Goal: Transaction & Acquisition: Register for event/course

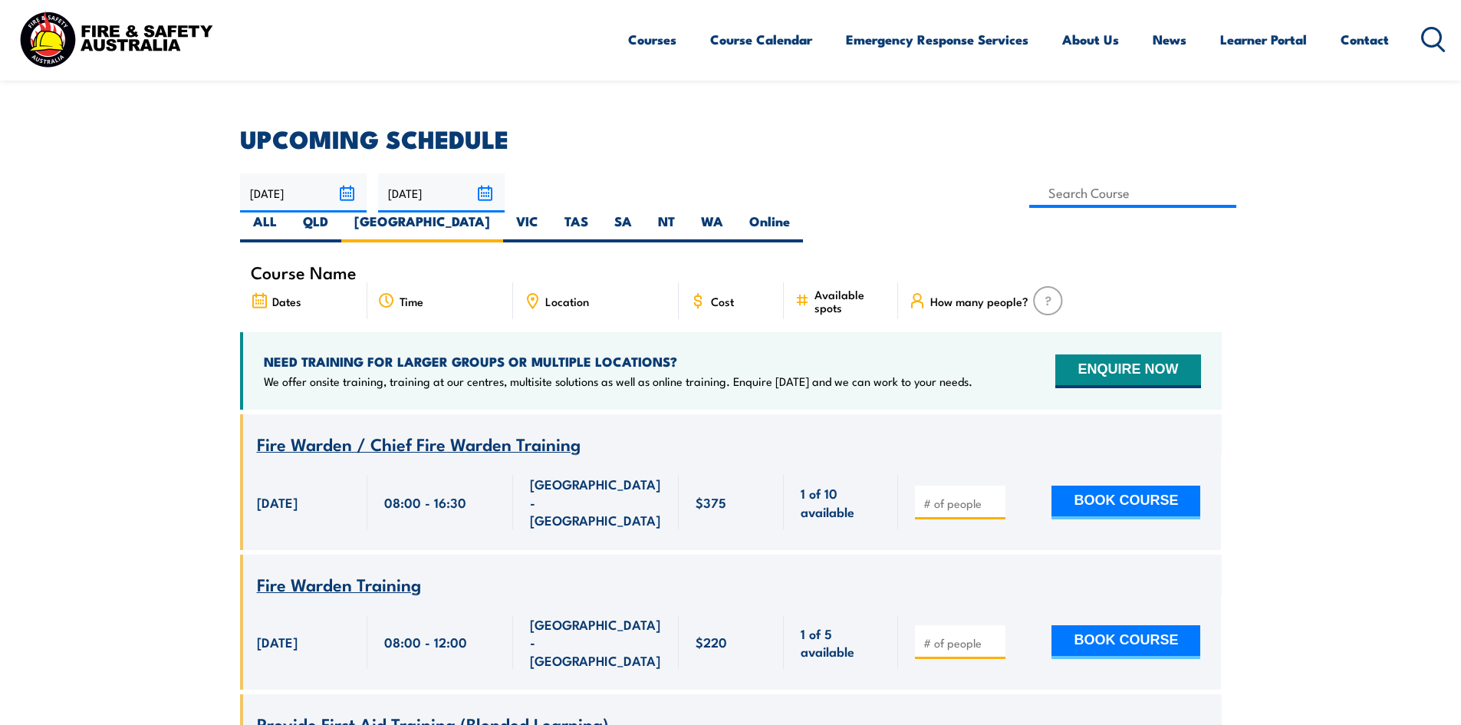
scroll to position [14, 0]
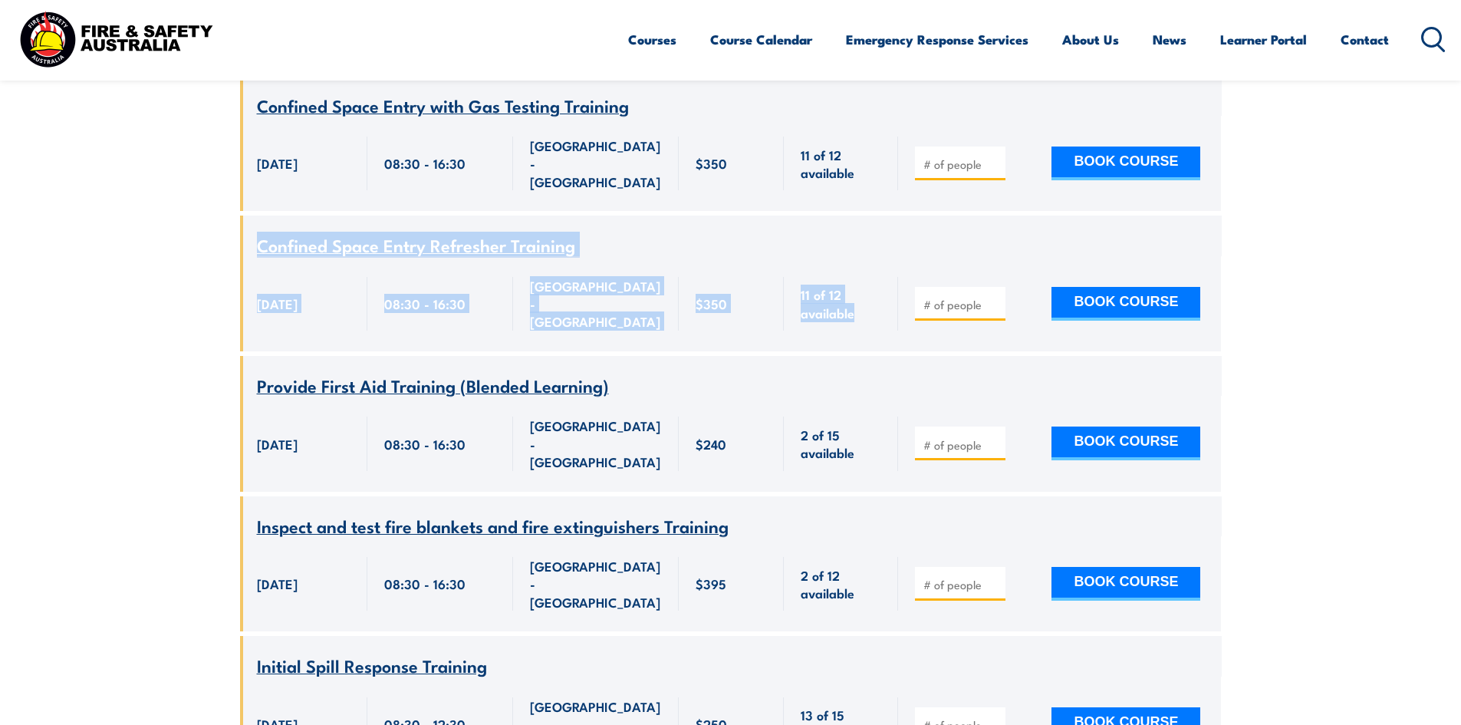
drag, startPoint x: 888, startPoint y: 252, endPoint x: 128, endPoint y: 151, distance: 767.0
click at [272, 256] on div "3 October 2025, 08:30:00 - 16:30:00 3 October 2025" at bounding box center [303, 303] width 127 height 95
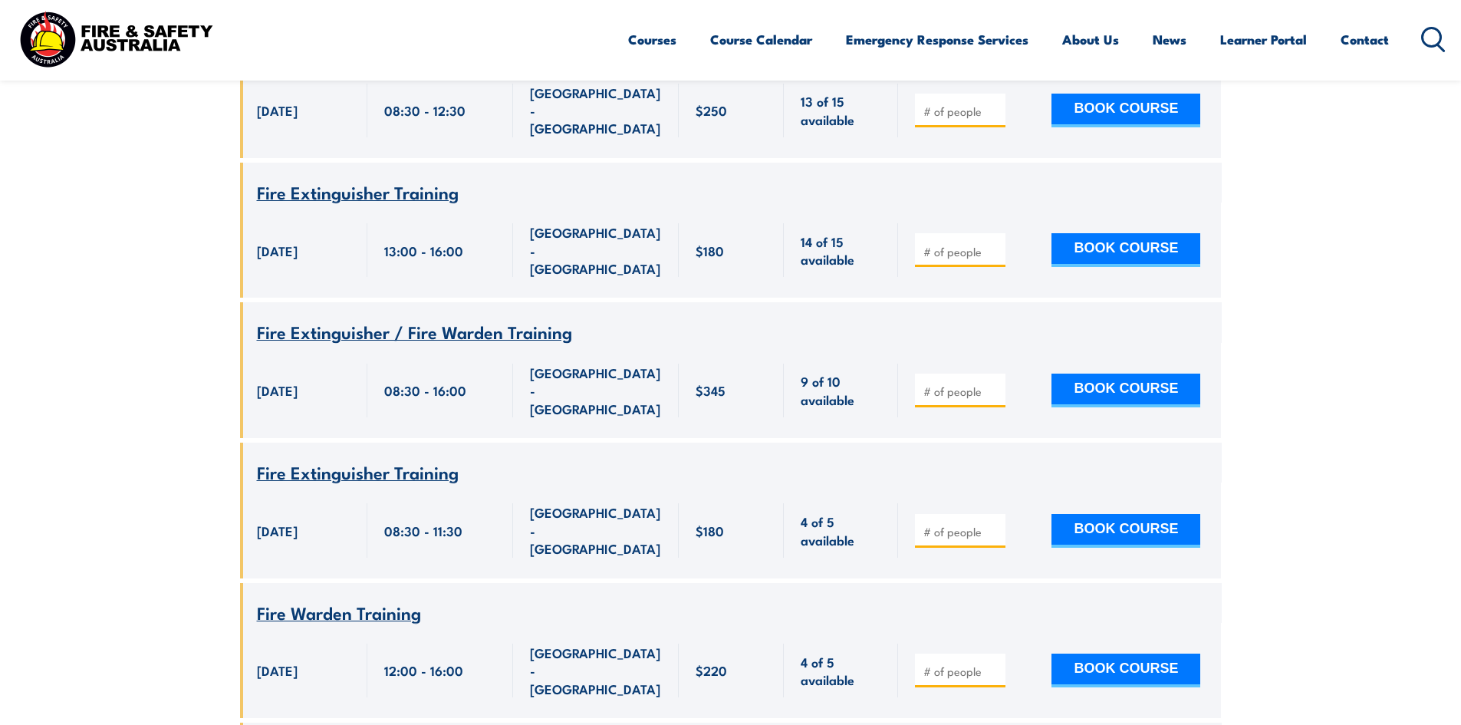
scroll to position [1548, 0]
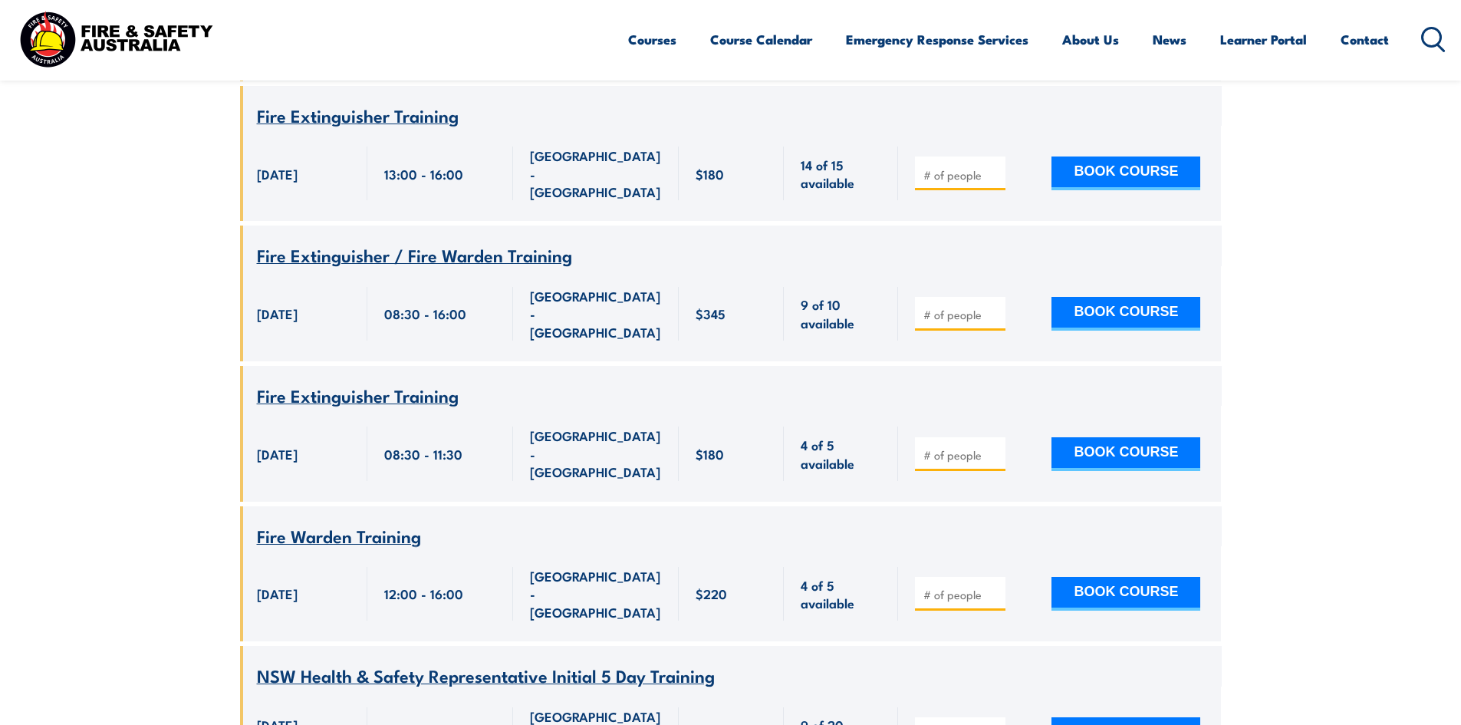
click at [757, 387] on div "Fire Extinguisher Training" at bounding box center [731, 396] width 948 height 19
click at [517, 406] on div "[GEOGRAPHIC_DATA] - [GEOGRAPHIC_DATA]" at bounding box center [596, 453] width 166 height 95
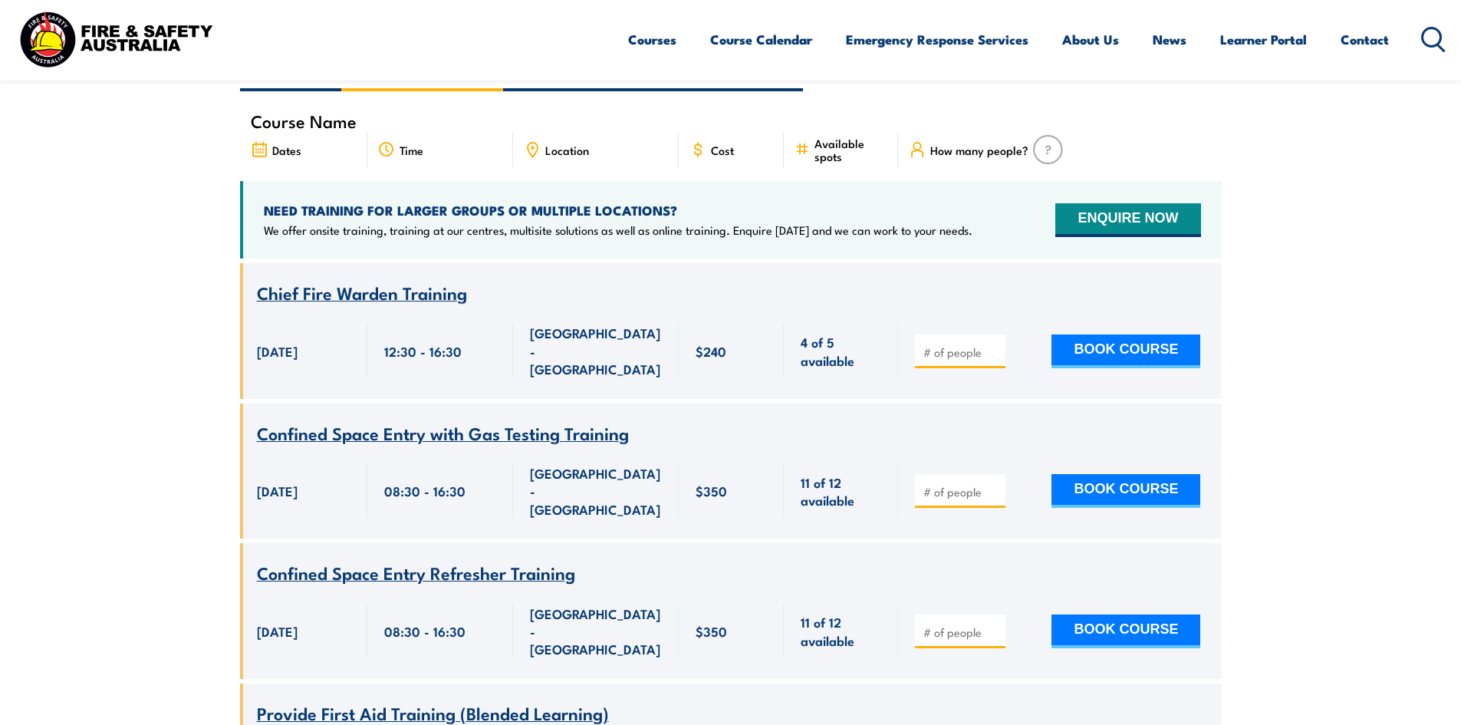
scroll to position [489, 0]
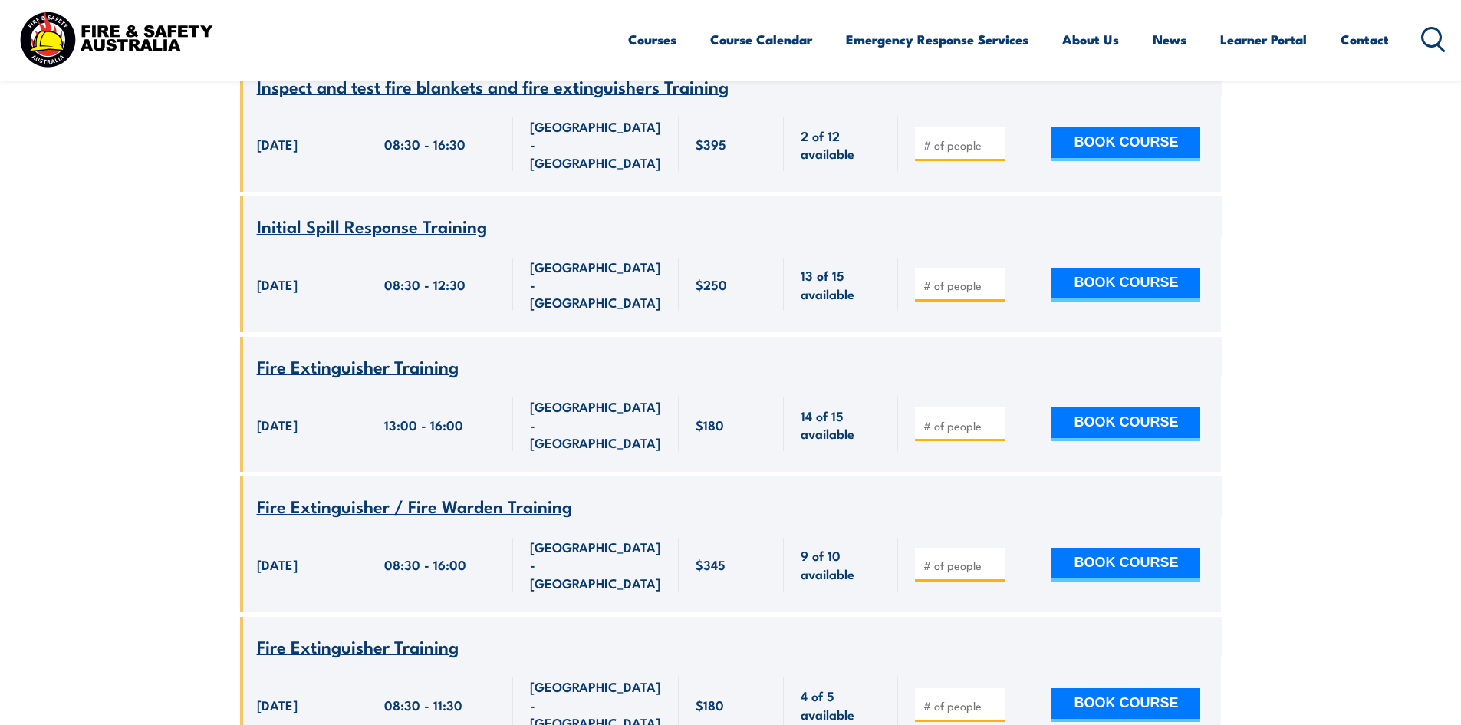
scroll to position [1333, 0]
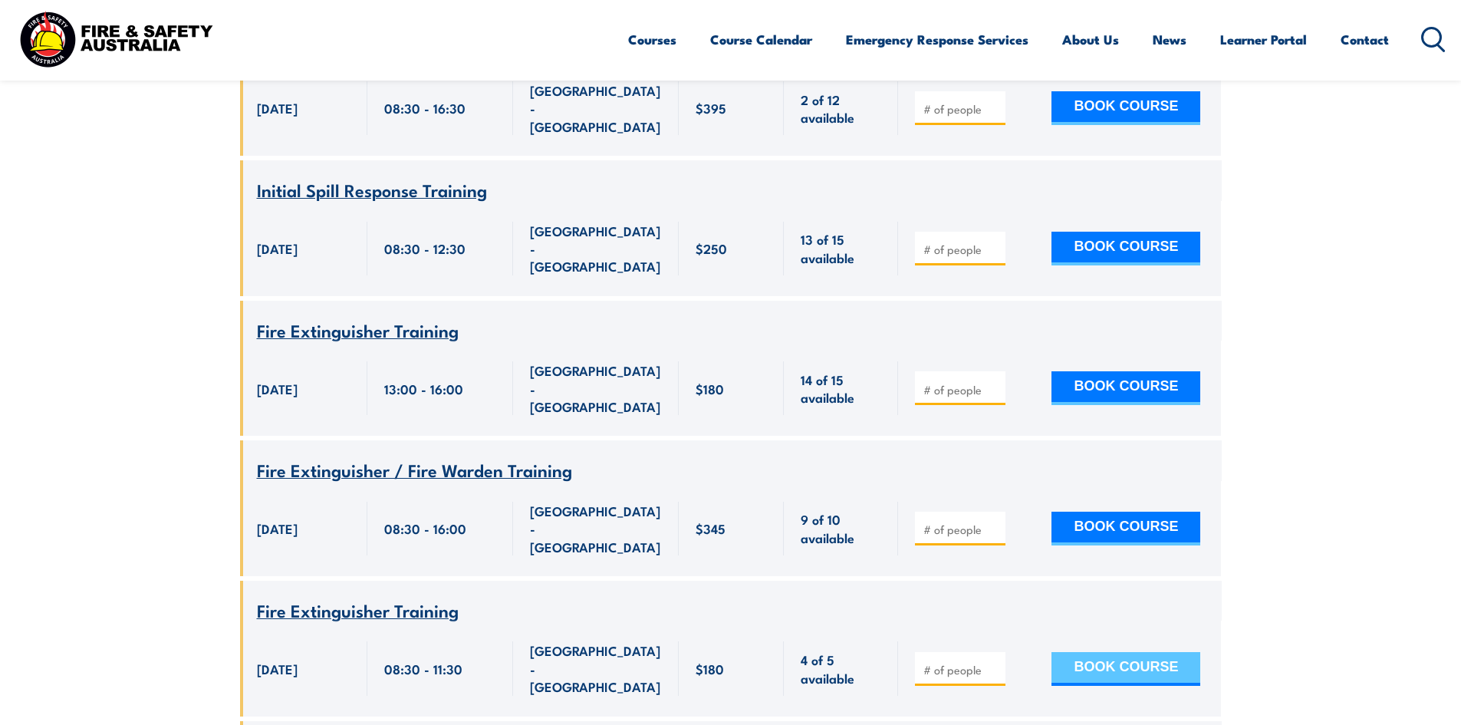
click at [1077, 652] on button "BOOK COURSE" at bounding box center [1126, 669] width 149 height 34
click at [920, 652] on div at bounding box center [960, 669] width 91 height 34
click at [963, 662] on input "number" at bounding box center [962, 669] width 77 height 15
type input "1"
click at [1150, 621] on div "1 BOOK COURSE" at bounding box center [1059, 668] width 323 height 95
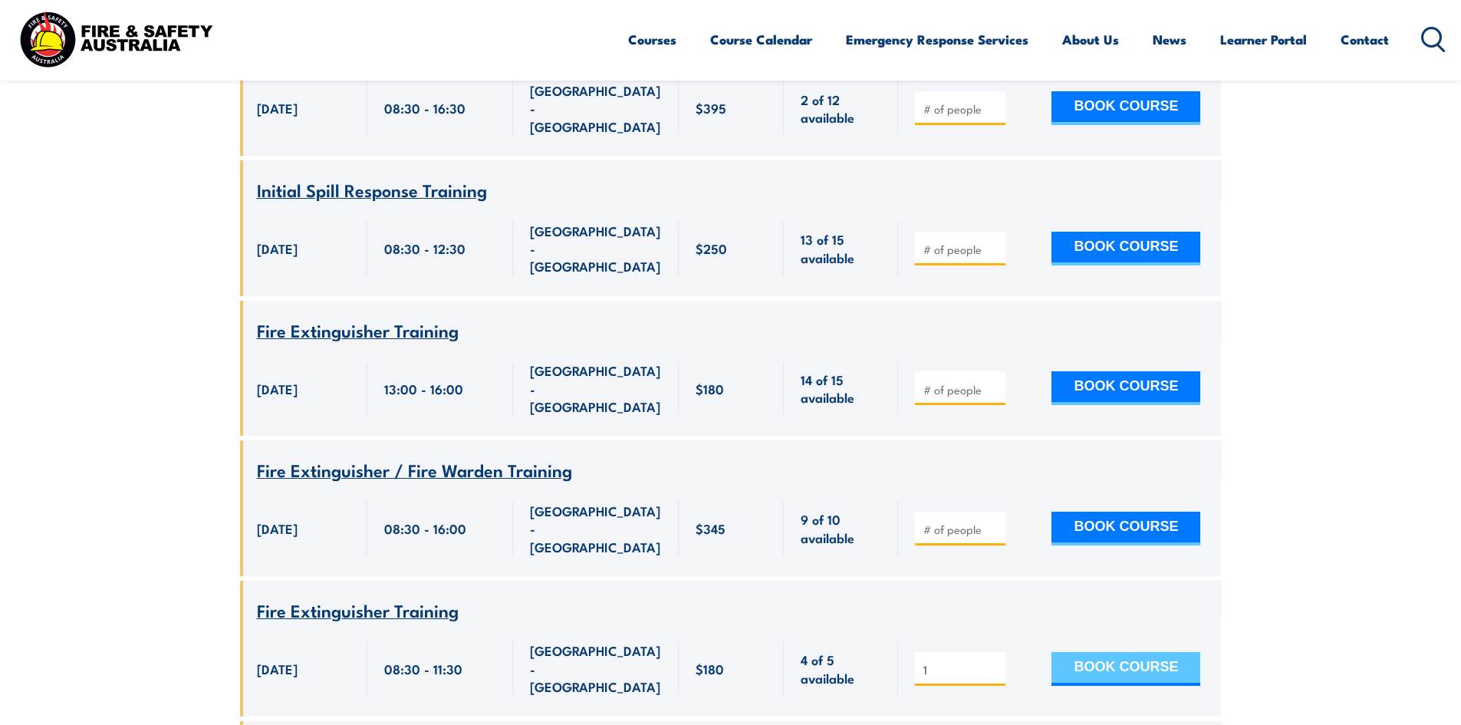
click at [1147, 652] on button "BOOK COURSE" at bounding box center [1126, 669] width 149 height 34
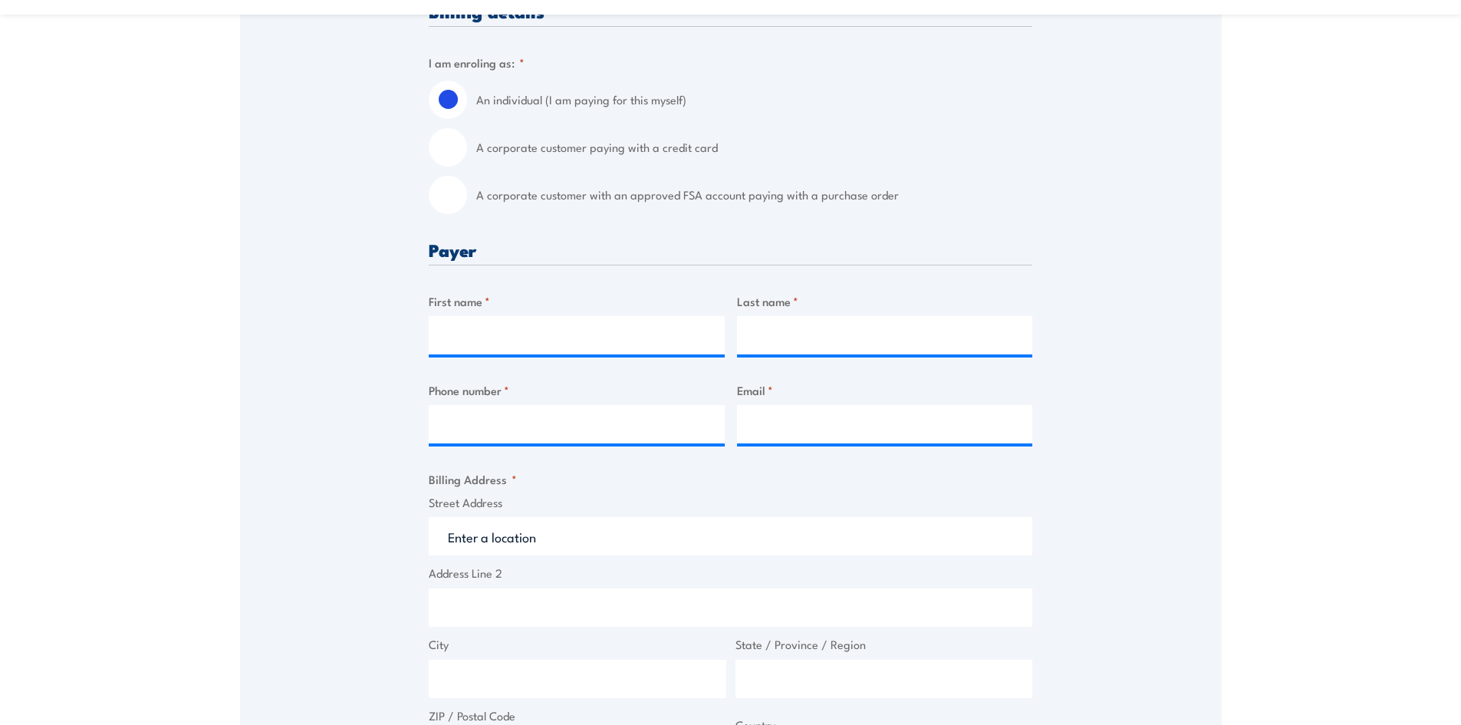
scroll to position [460, 0]
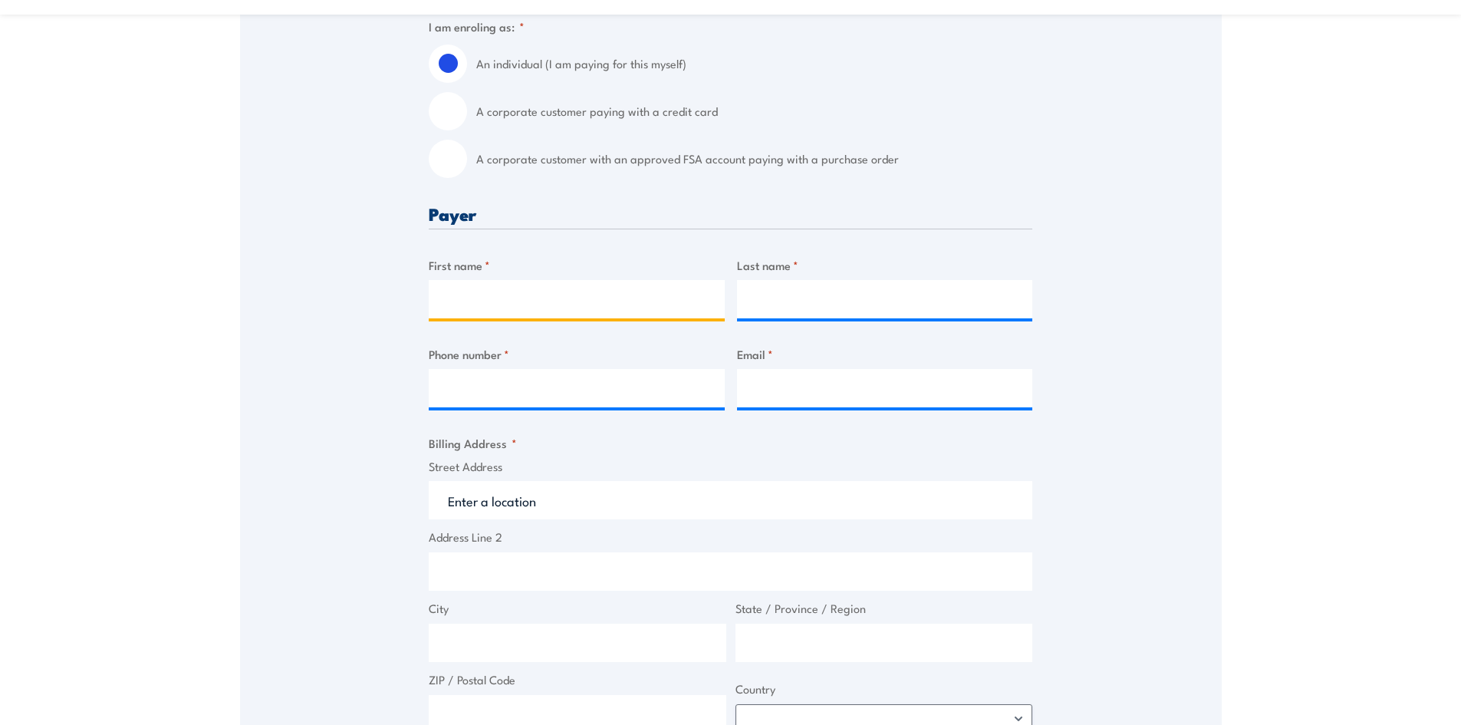
click at [538, 297] on input "First name *" at bounding box center [577, 299] width 296 height 38
type input "Blake"
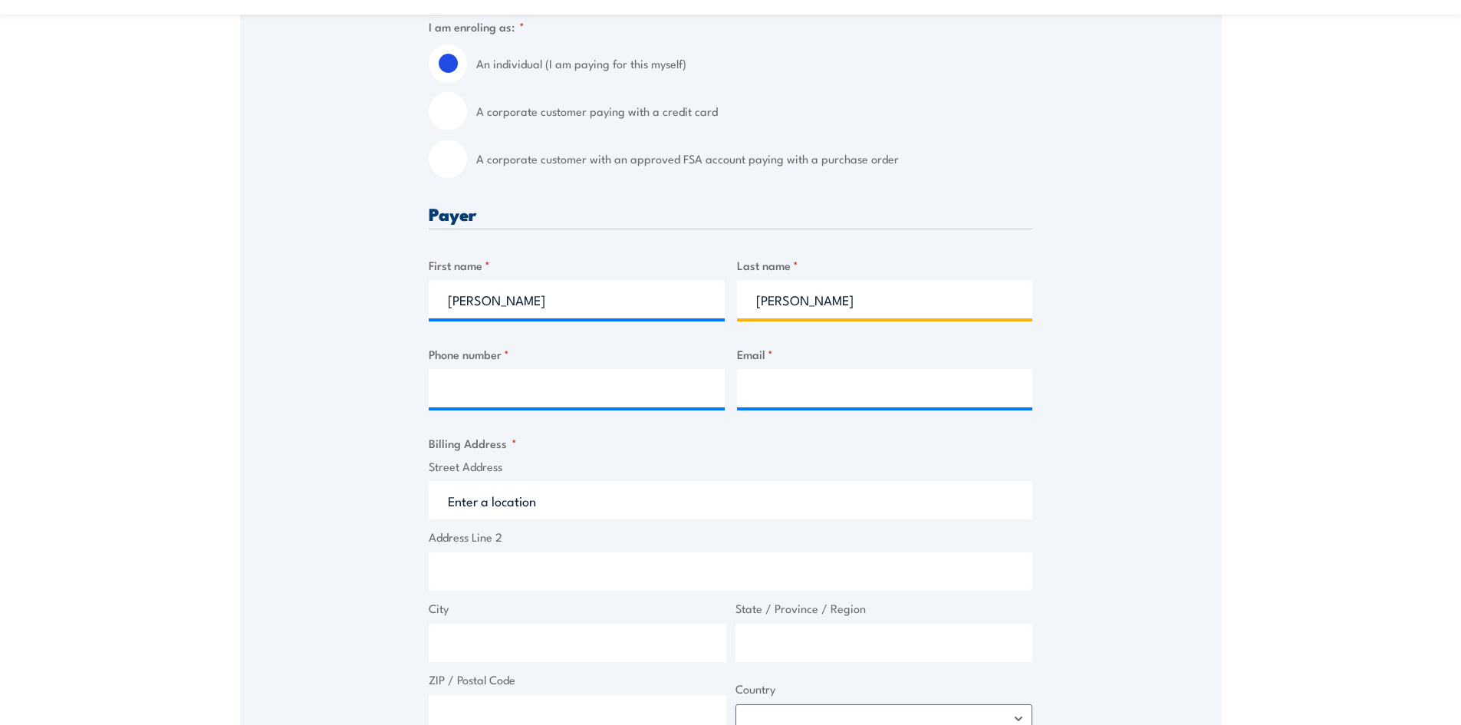
type input "Wallis"
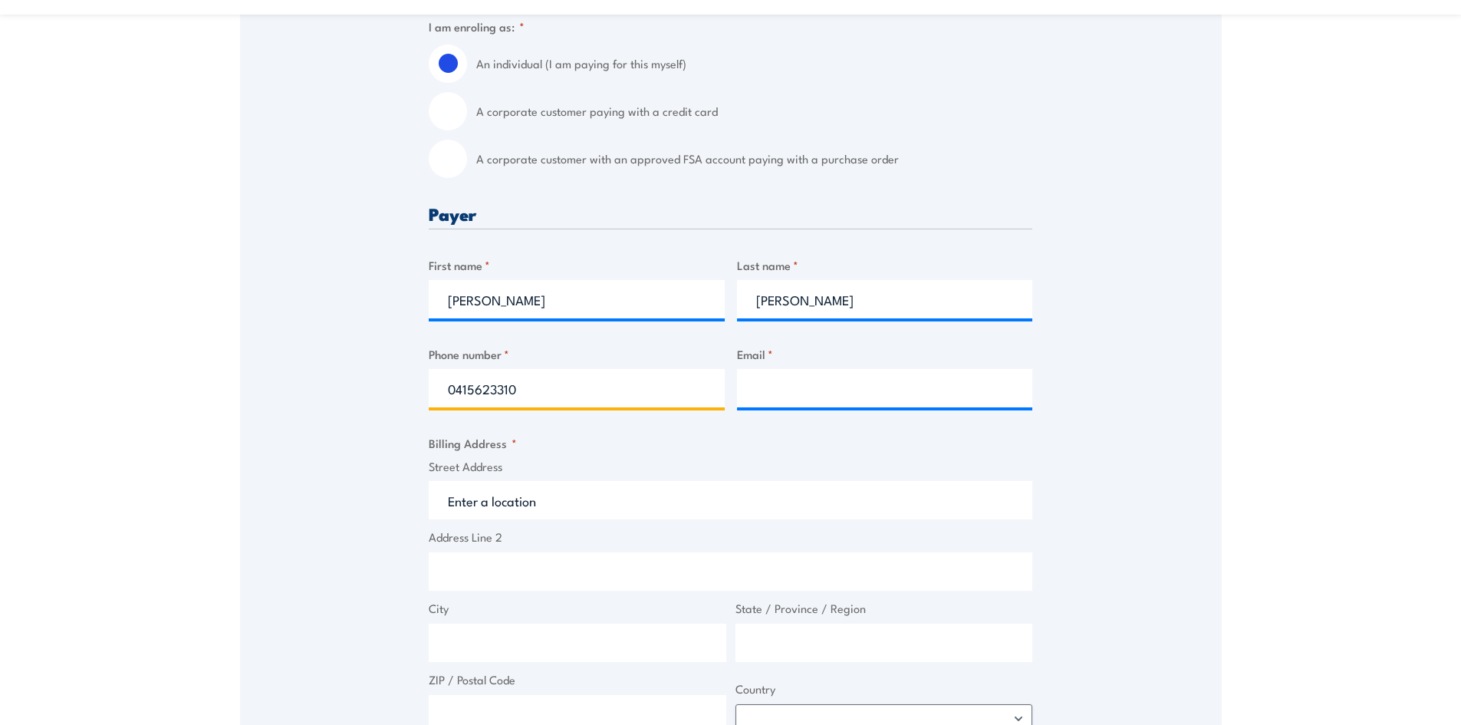
type input "0415623310"
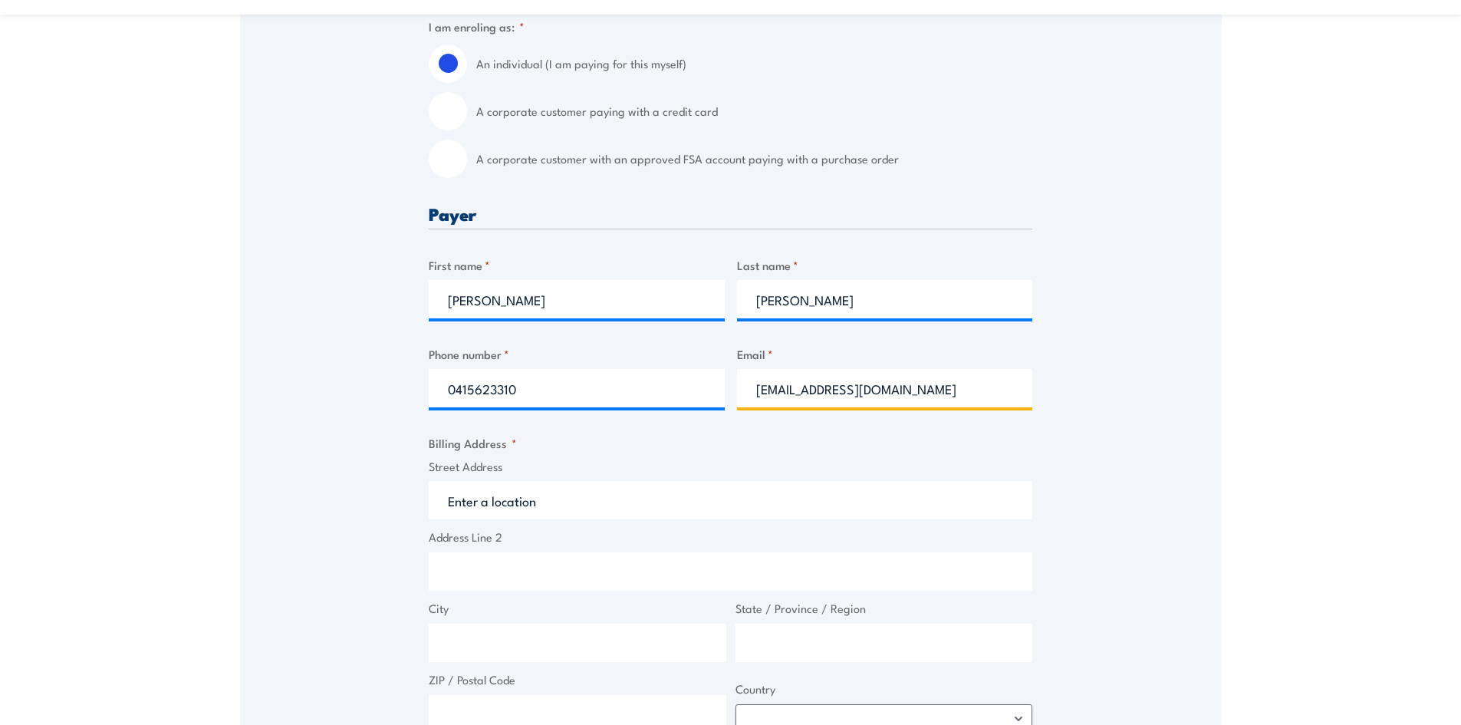
type input "blakewallis@iinet.net.au"
click at [718, 499] on input "Street Address" at bounding box center [731, 500] width 604 height 38
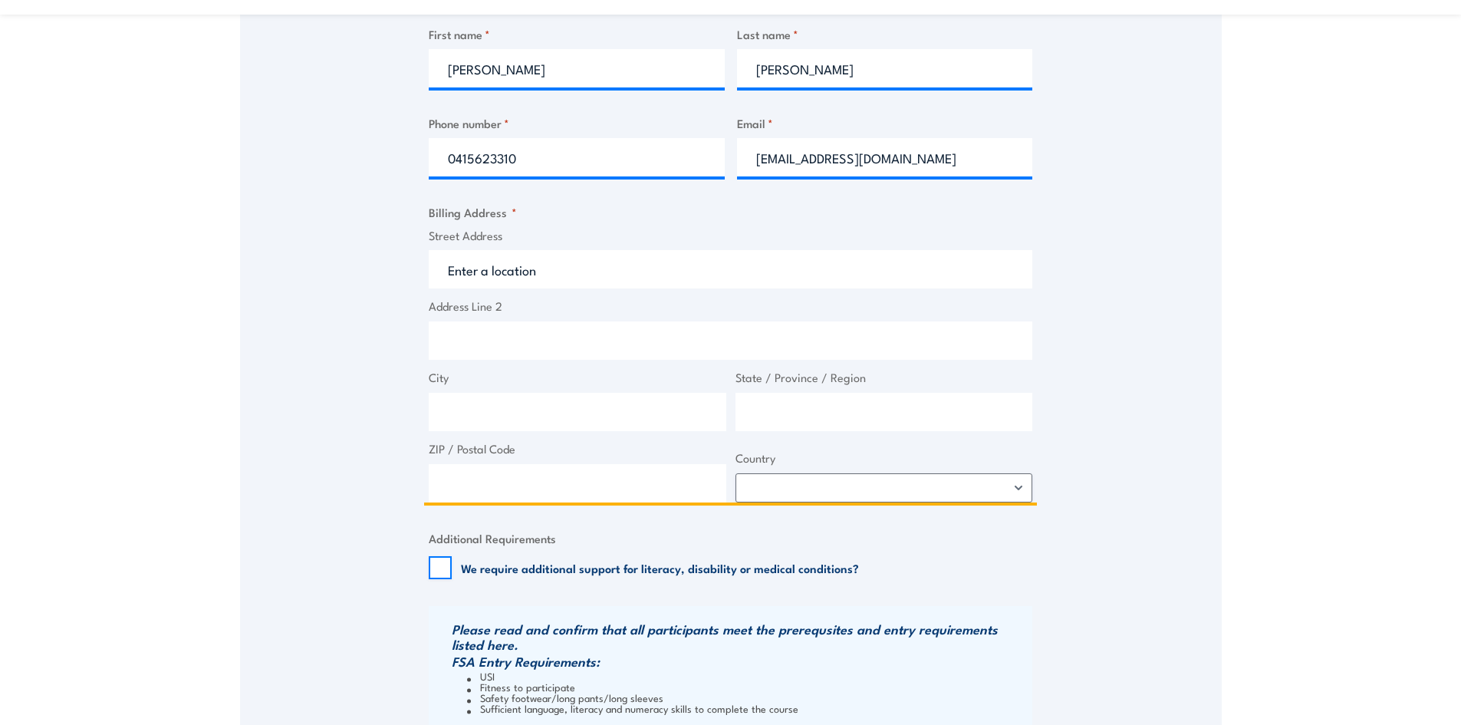
scroll to position [767, 0]
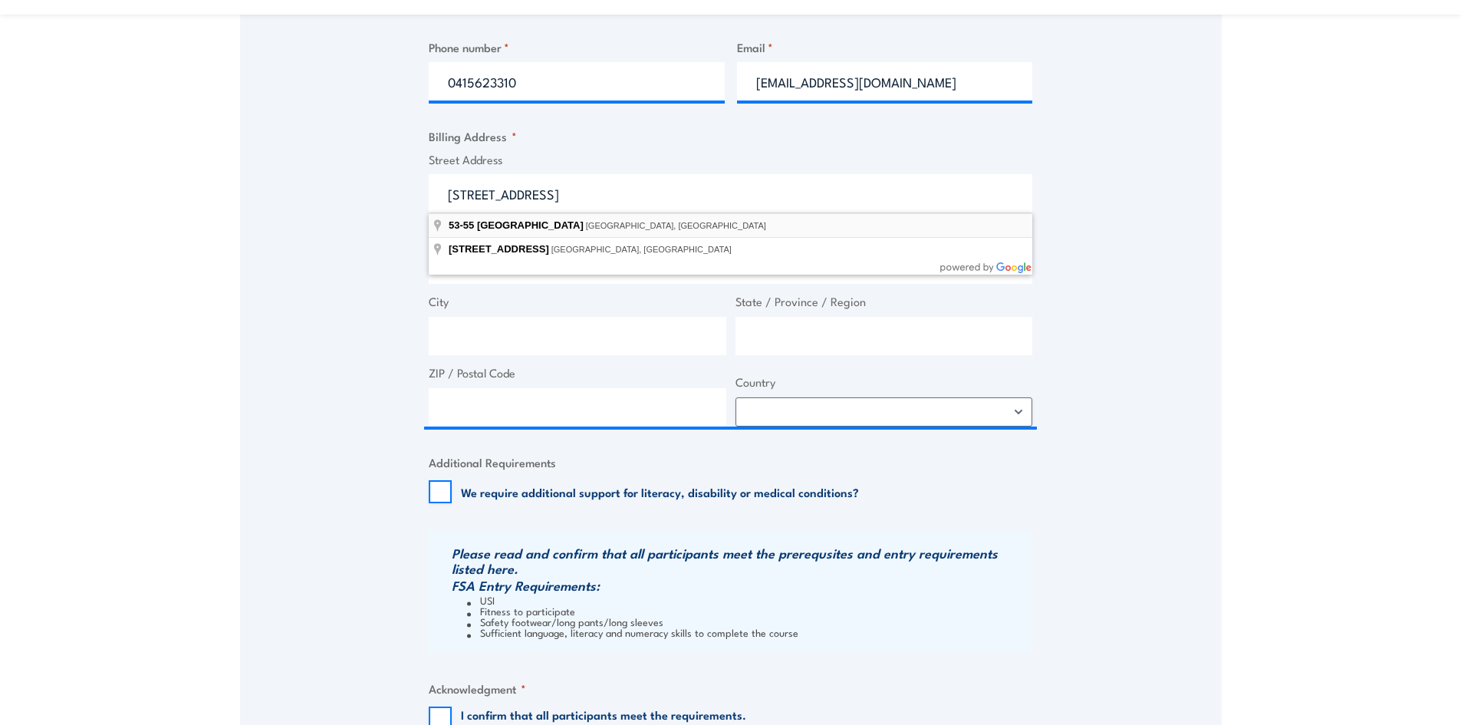
type input "53-55 Hammers Road, Northmead NSW, Australia"
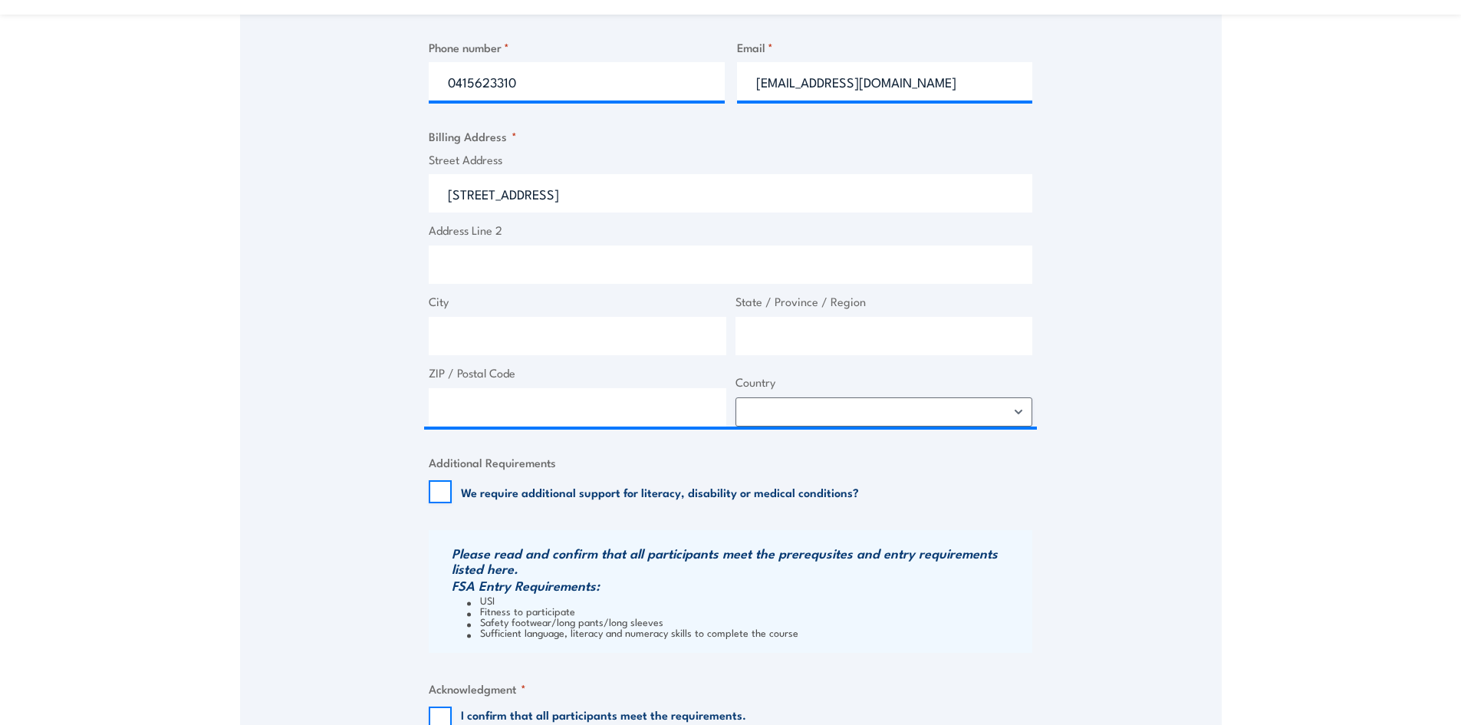
type input "53-55 Hammers Rd"
type input "Northmead"
type input "New South Wales"
type input "2152"
select select "Australia"
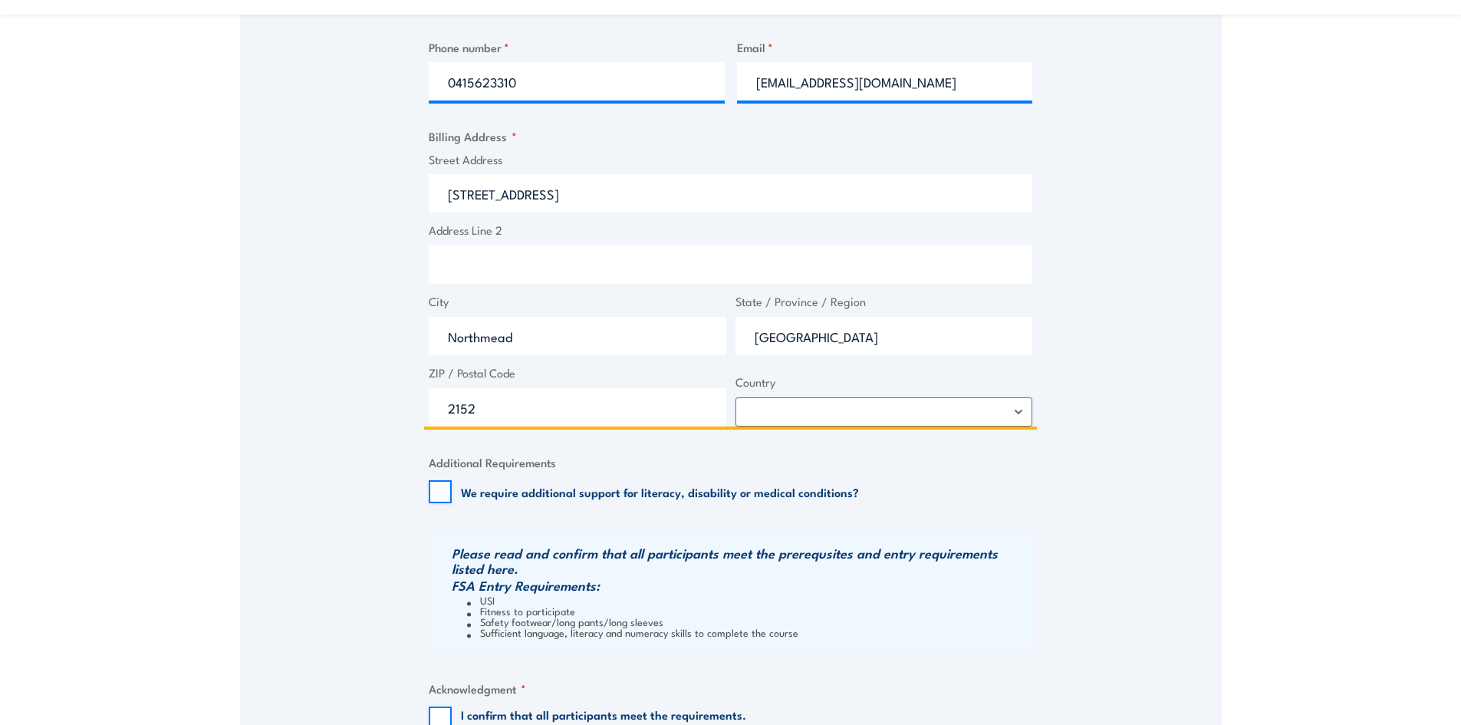
click at [567, 270] on input "Address Line 2" at bounding box center [731, 265] width 604 height 38
click at [733, 265] on input "Unit 4" at bounding box center [731, 265] width 604 height 38
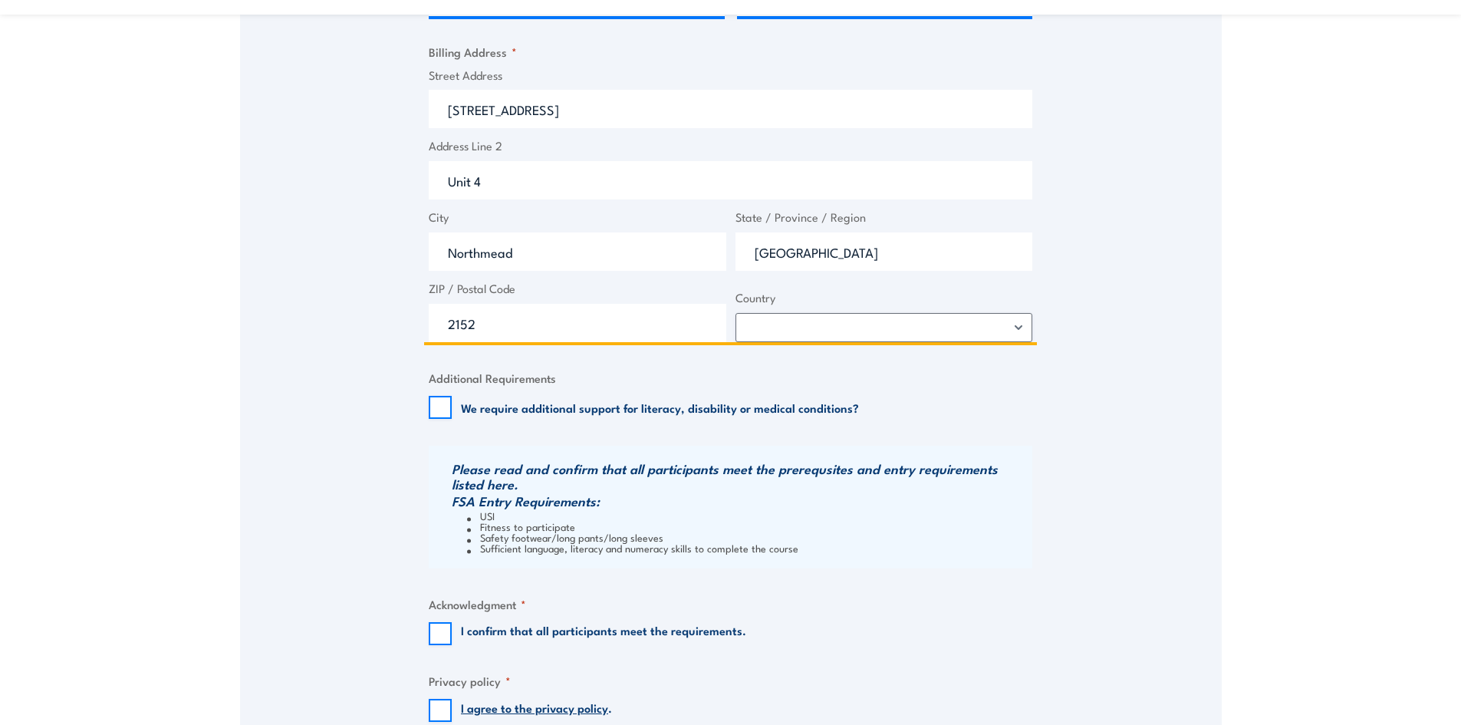
scroll to position [997, 0]
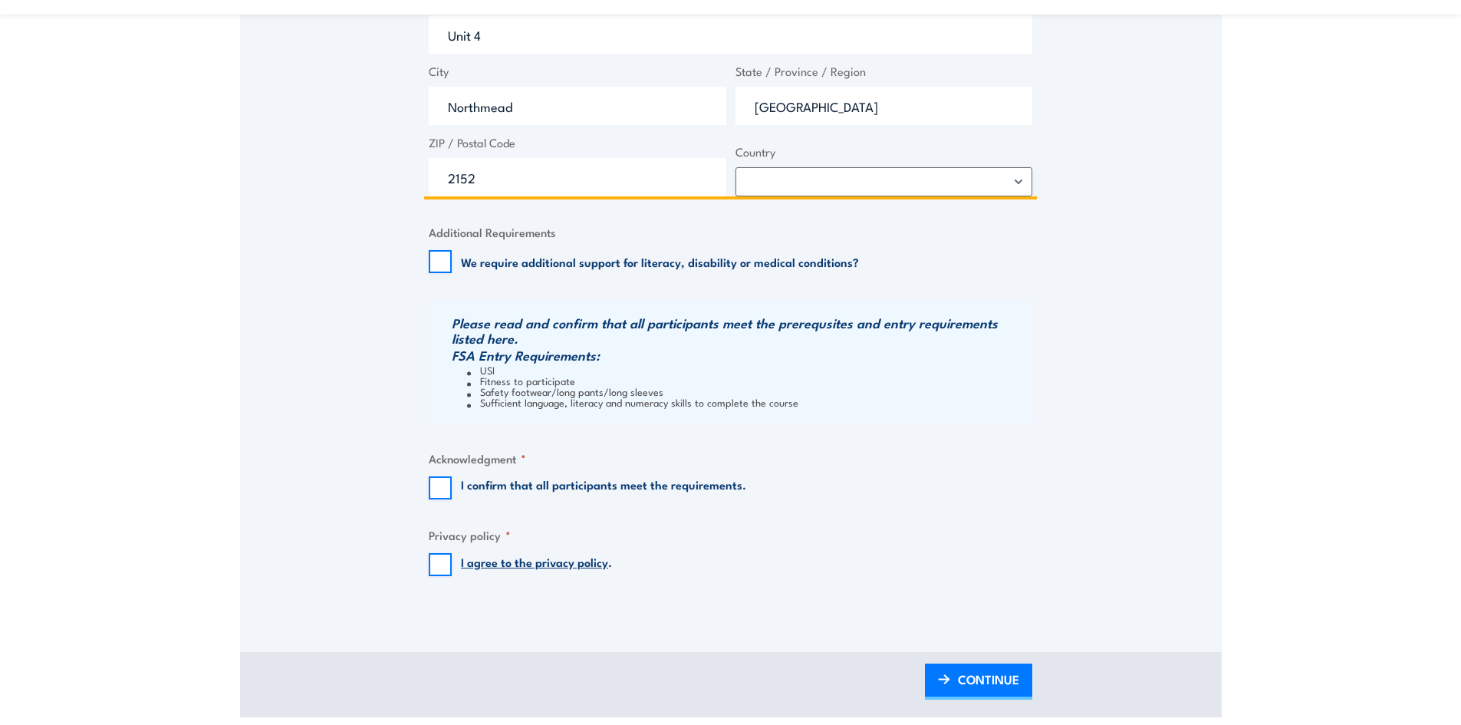
type input "Unit 4"
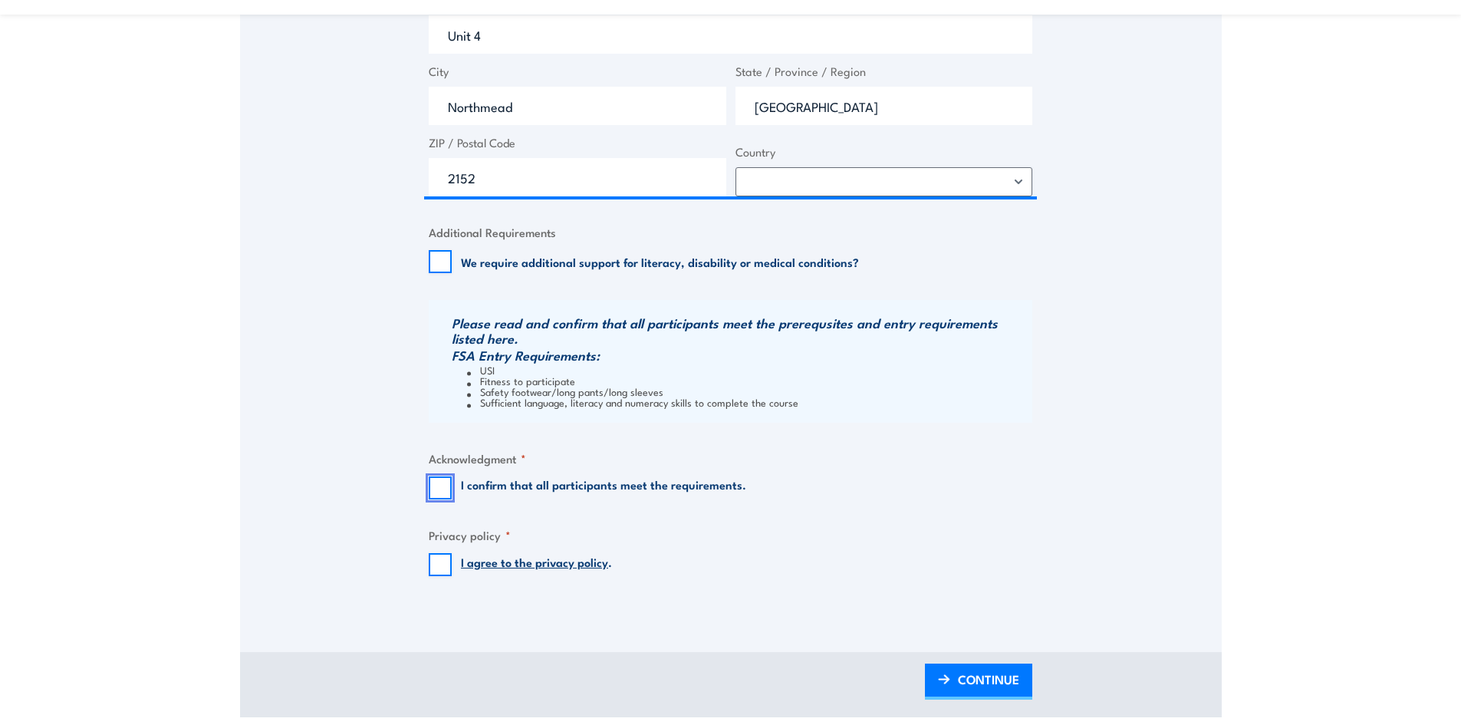
click at [435, 491] on input "I confirm that all participants meet the requirements." at bounding box center [440, 487] width 23 height 23
checkbox input "true"
click at [436, 568] on input "I agree to the privacy policy ." at bounding box center [440, 564] width 23 height 23
checkbox input "true"
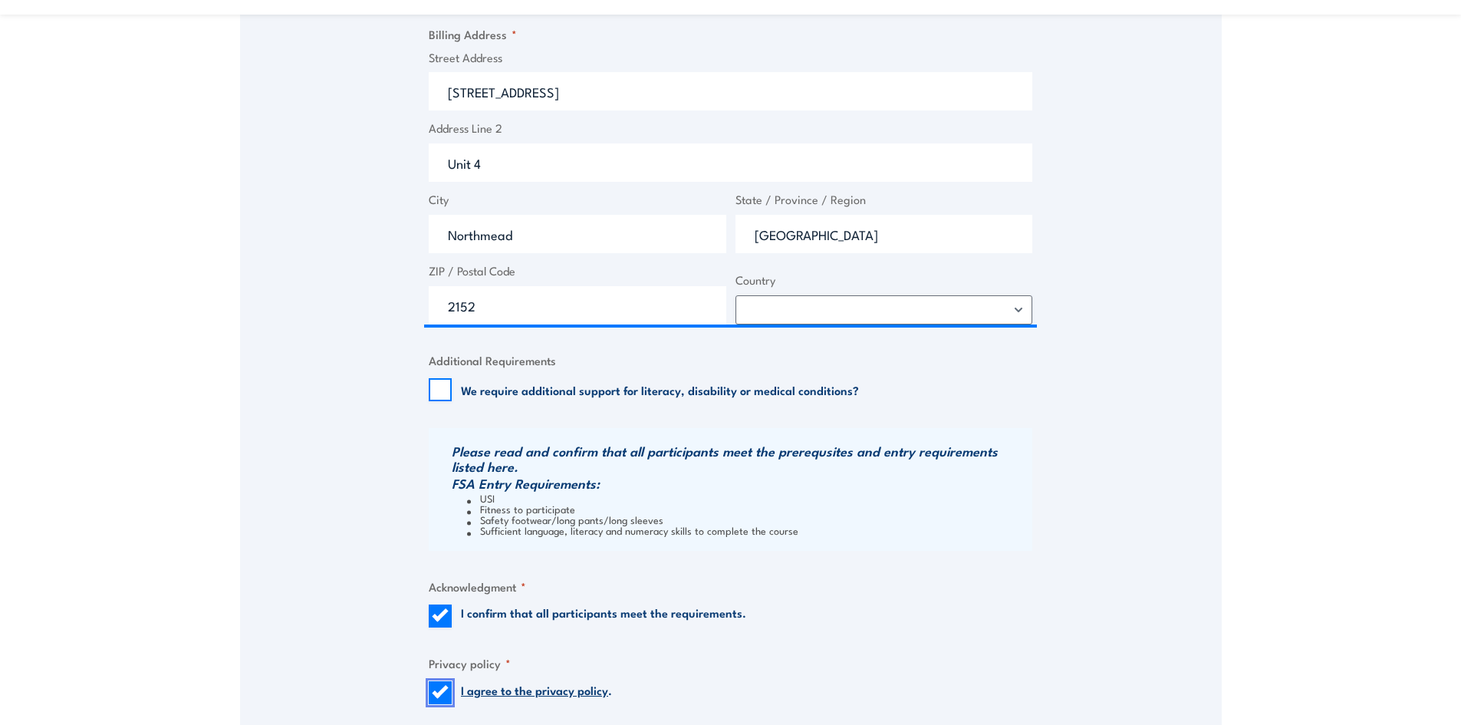
scroll to position [1074, 0]
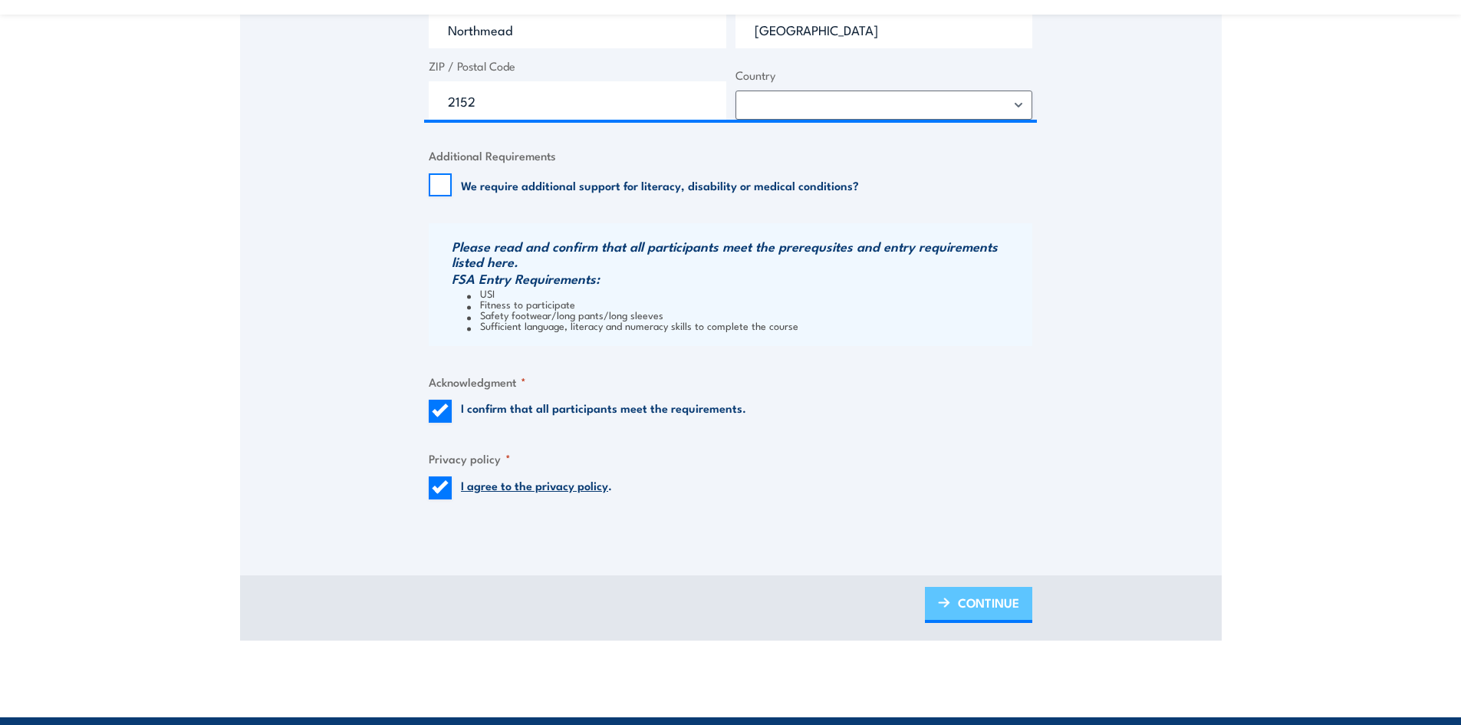
click at [970, 603] on span "CONTINUE" at bounding box center [988, 602] width 61 height 41
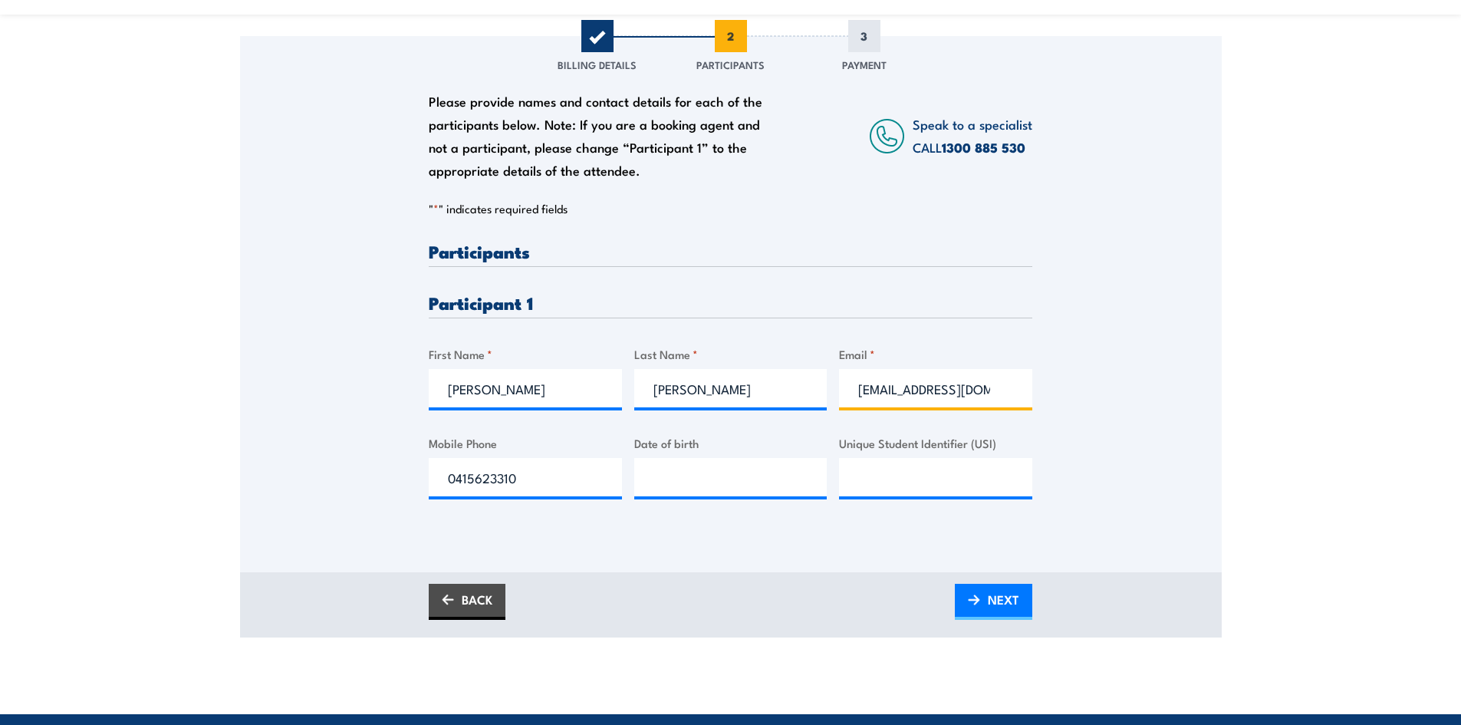
scroll to position [0, 5]
drag, startPoint x: 886, startPoint y: 388, endPoint x: 1113, endPoint y: 364, distance: 228.4
click at [1113, 364] on div "Please provide names and contact details for each of the participants below. No…" at bounding box center [731, 282] width 982 height 493
click at [1015, 346] on label "Email *" at bounding box center [935, 354] width 193 height 18
click at [1015, 369] on input "blakewallis@iinet.net.au" at bounding box center [935, 388] width 193 height 38
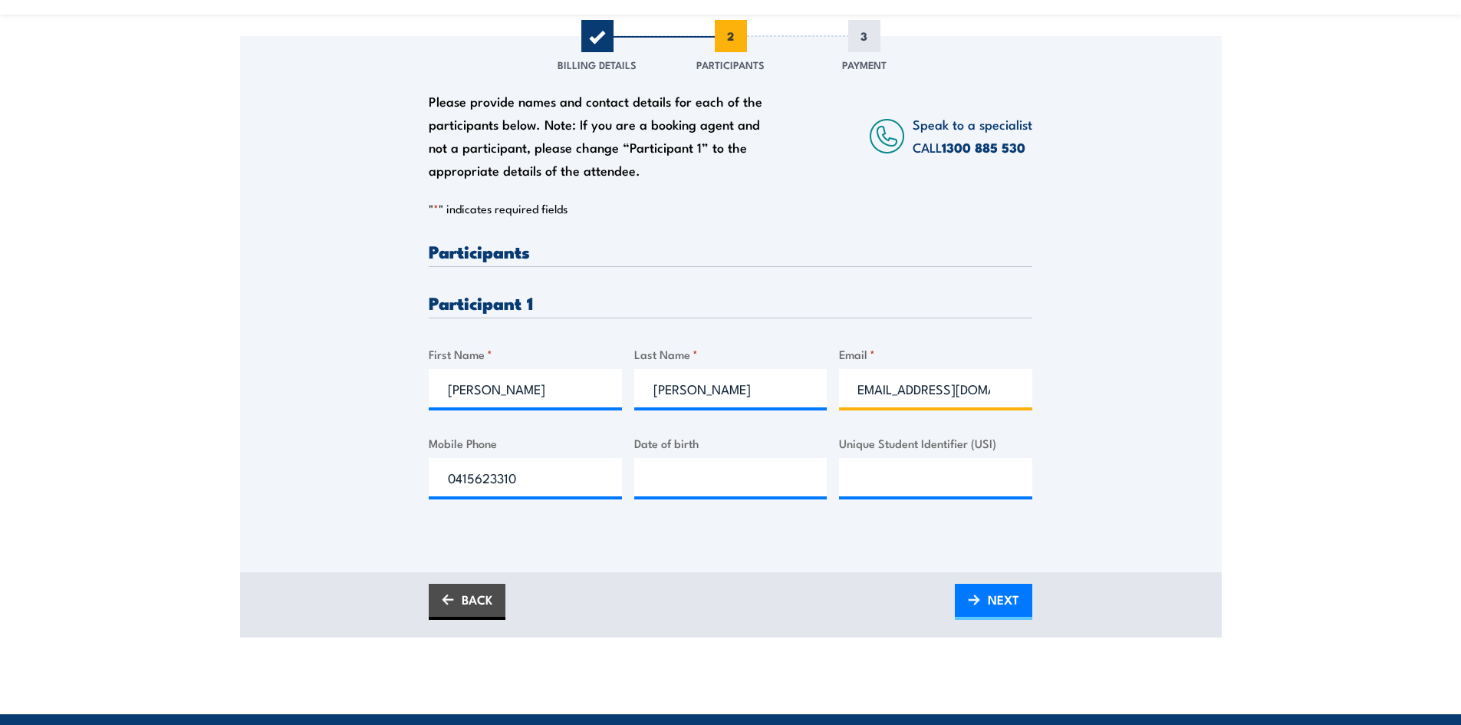
scroll to position [0, 0]
click at [695, 465] on input "__/__/____" at bounding box center [730, 477] width 193 height 38
type input "03/03/1987"
click at [885, 499] on div "Please provide names and contact details for each of the participants below. No…" at bounding box center [731, 382] width 604 height 281
click at [902, 461] on input "Unique Student Identifier (USI)" at bounding box center [935, 477] width 193 height 38
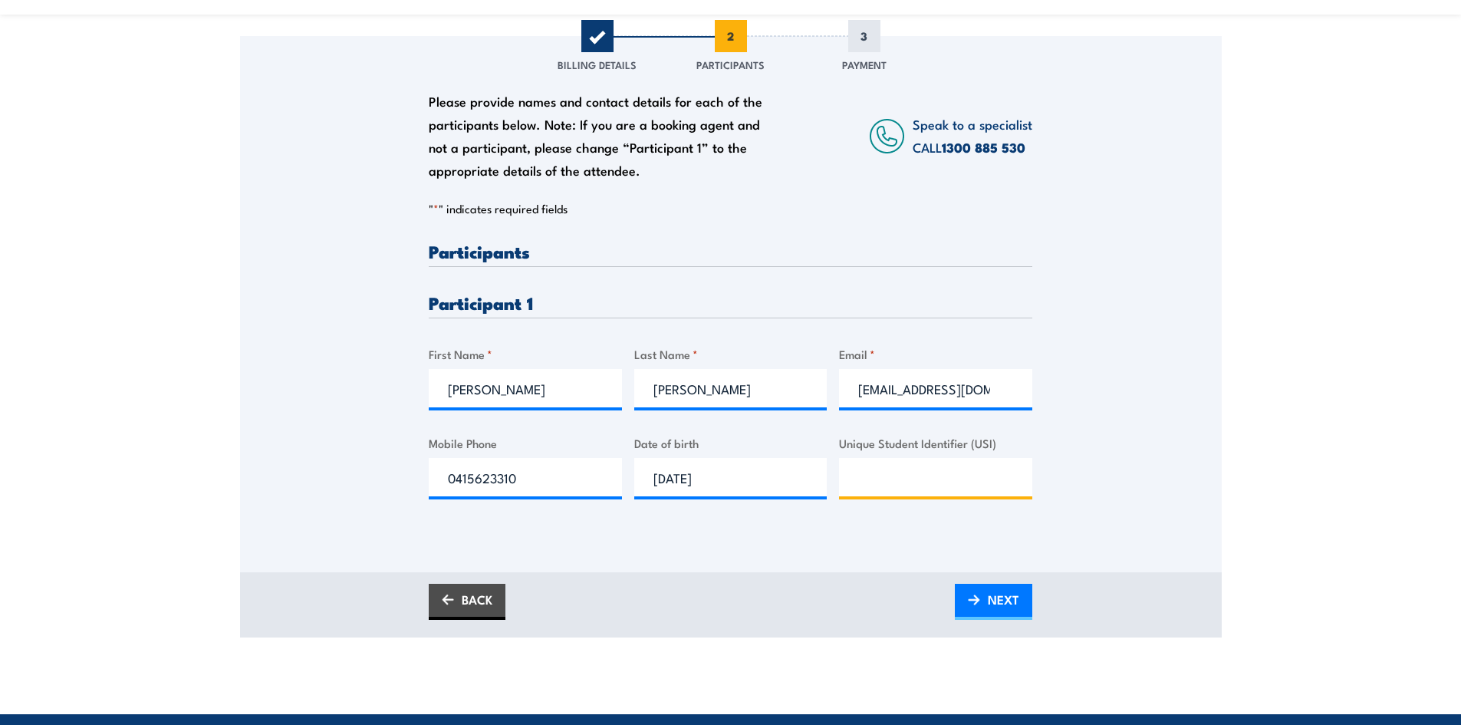
paste input "S3ZCWAFEDA"
type input "S3ZCWAFEDA"
click at [1059, 526] on div "Please provide names and contact details for each of the participants below. No…" at bounding box center [731, 282] width 982 height 493
click at [1017, 598] on span "NEXT" at bounding box center [1003, 599] width 31 height 41
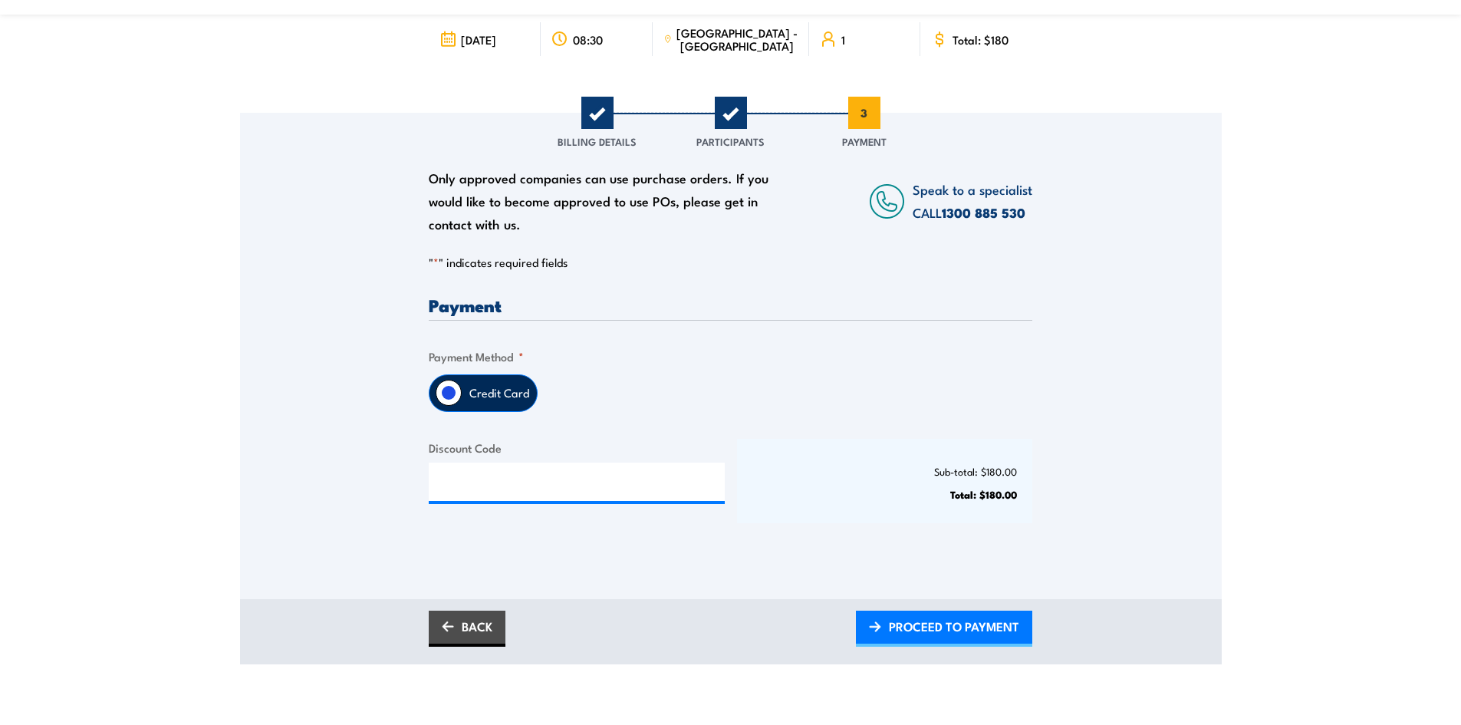
scroll to position [77, 0]
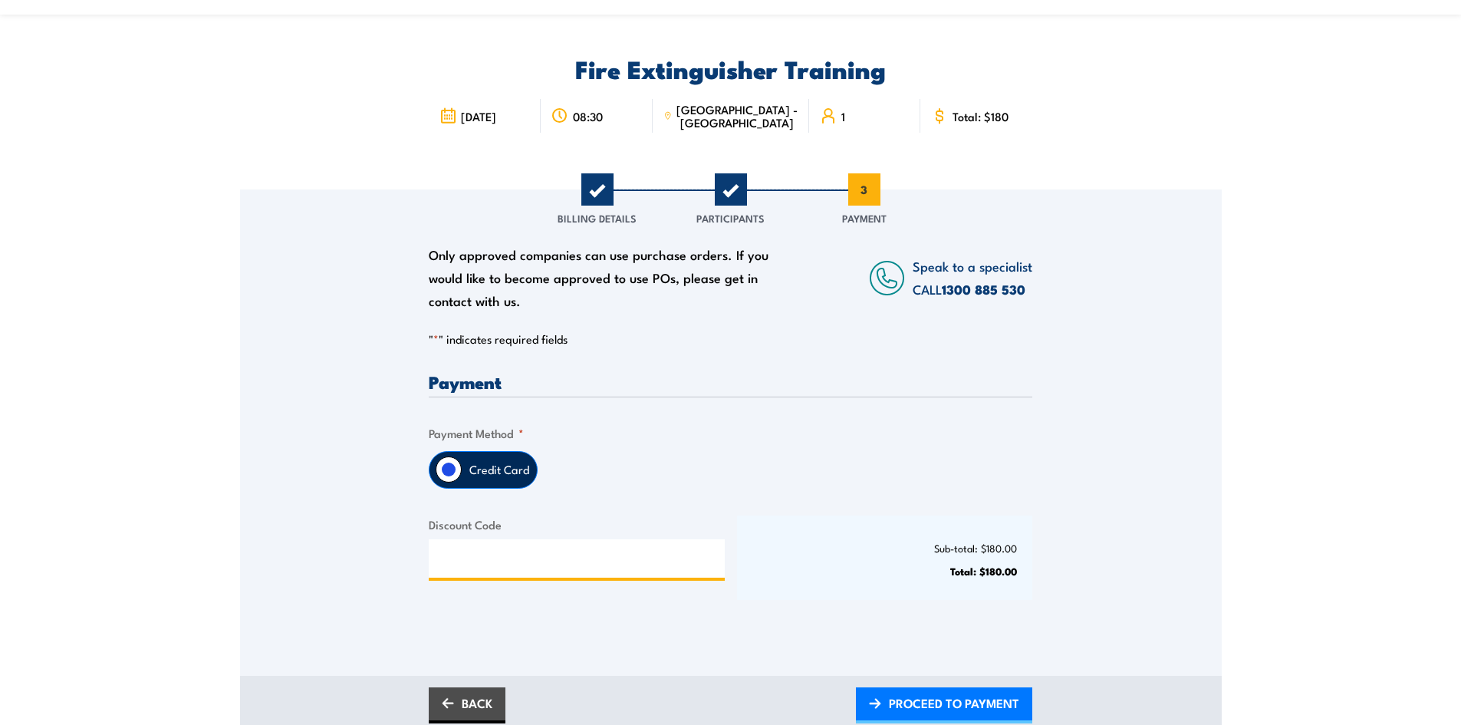
click at [624, 556] on input "Discount Code" at bounding box center [577, 558] width 296 height 38
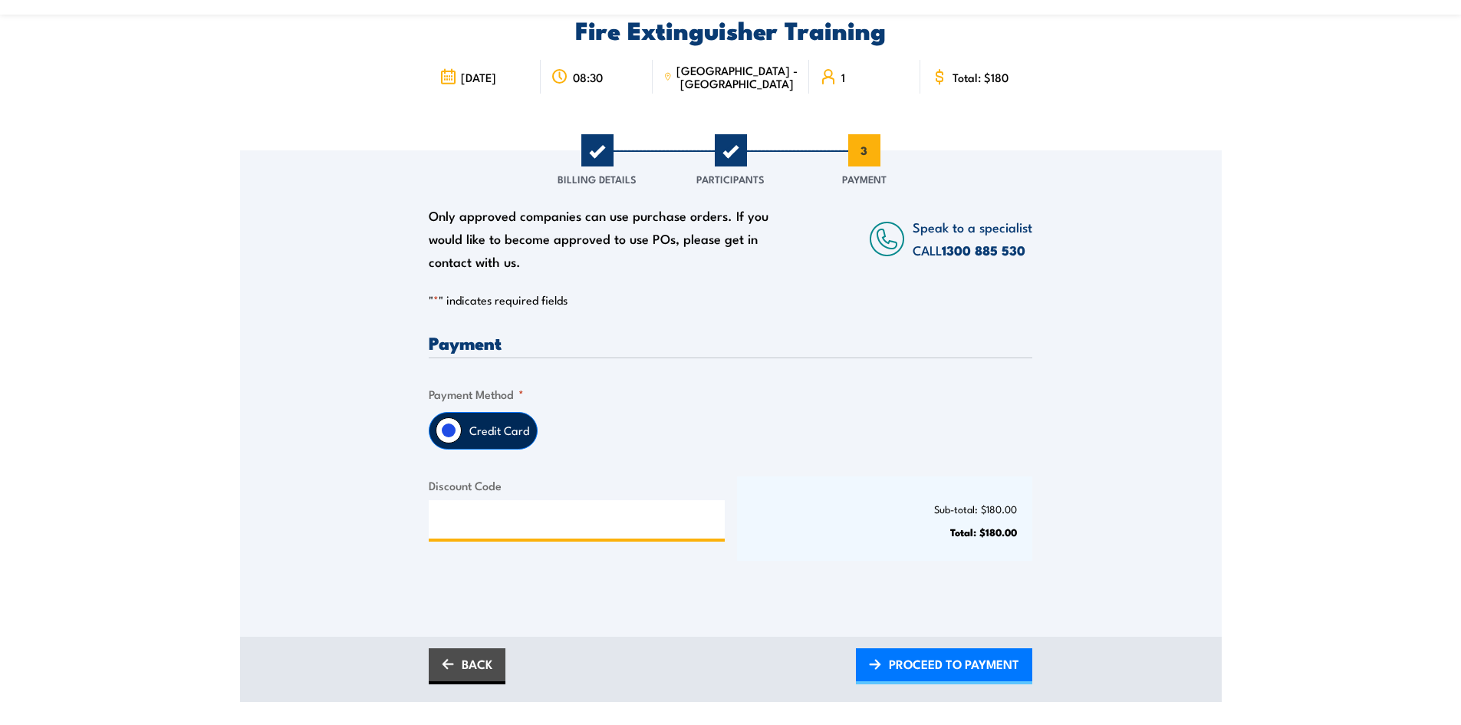
scroll to position [153, 0]
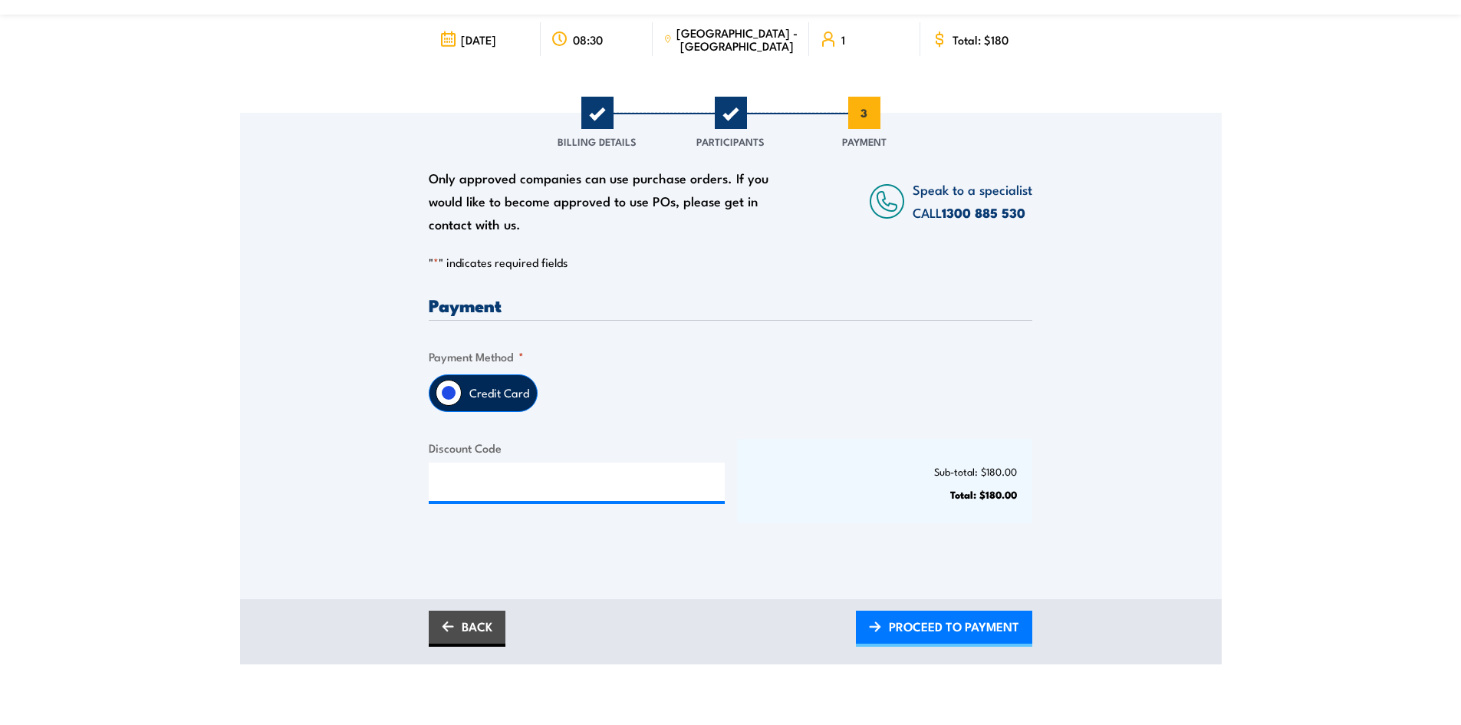
click at [643, 572] on div "Only approved companies can use purchase orders. If you would like to become ap…" at bounding box center [731, 356] width 982 height 486
click at [944, 513] on div "Sub-total: $180.00 Total: $180.00" at bounding box center [885, 481] width 296 height 84
click at [951, 628] on span "PROCEED TO PAYMENT" at bounding box center [954, 626] width 130 height 41
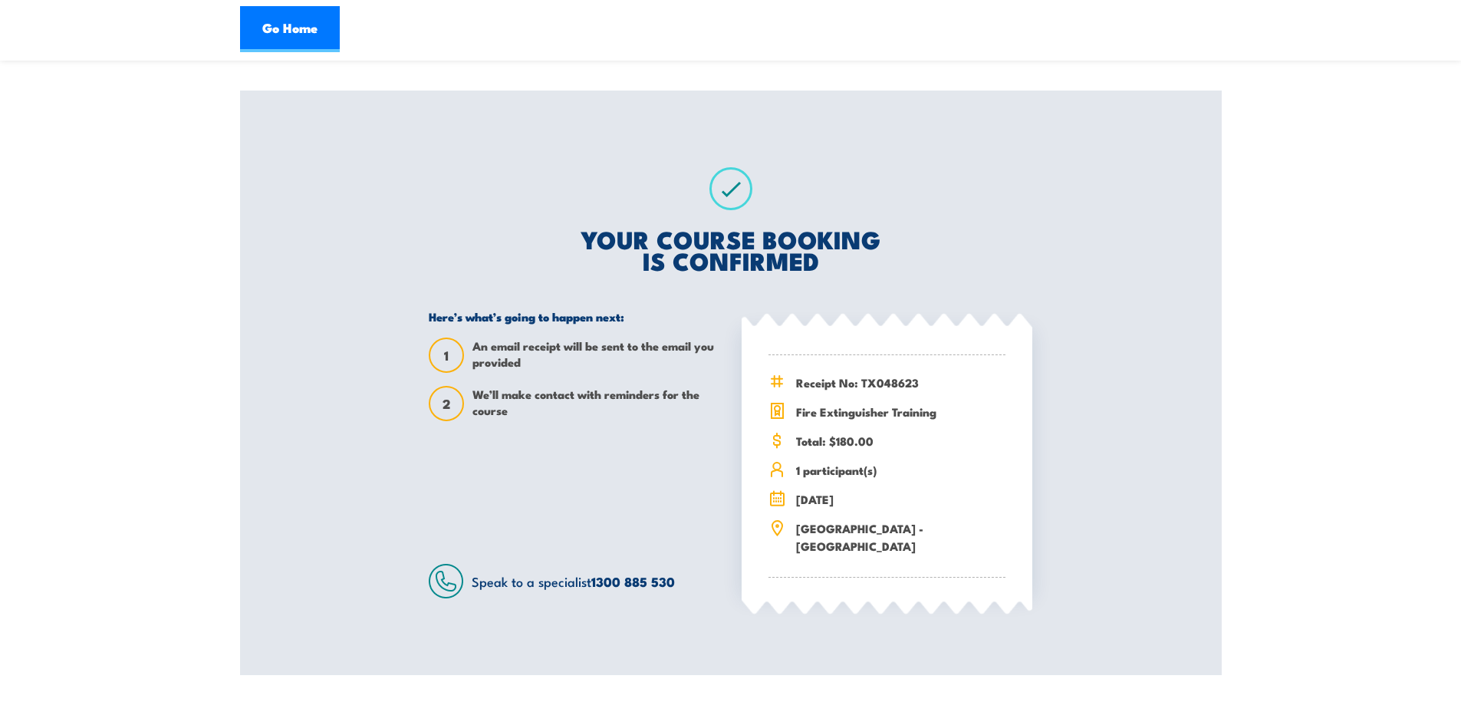
scroll to position [153, 0]
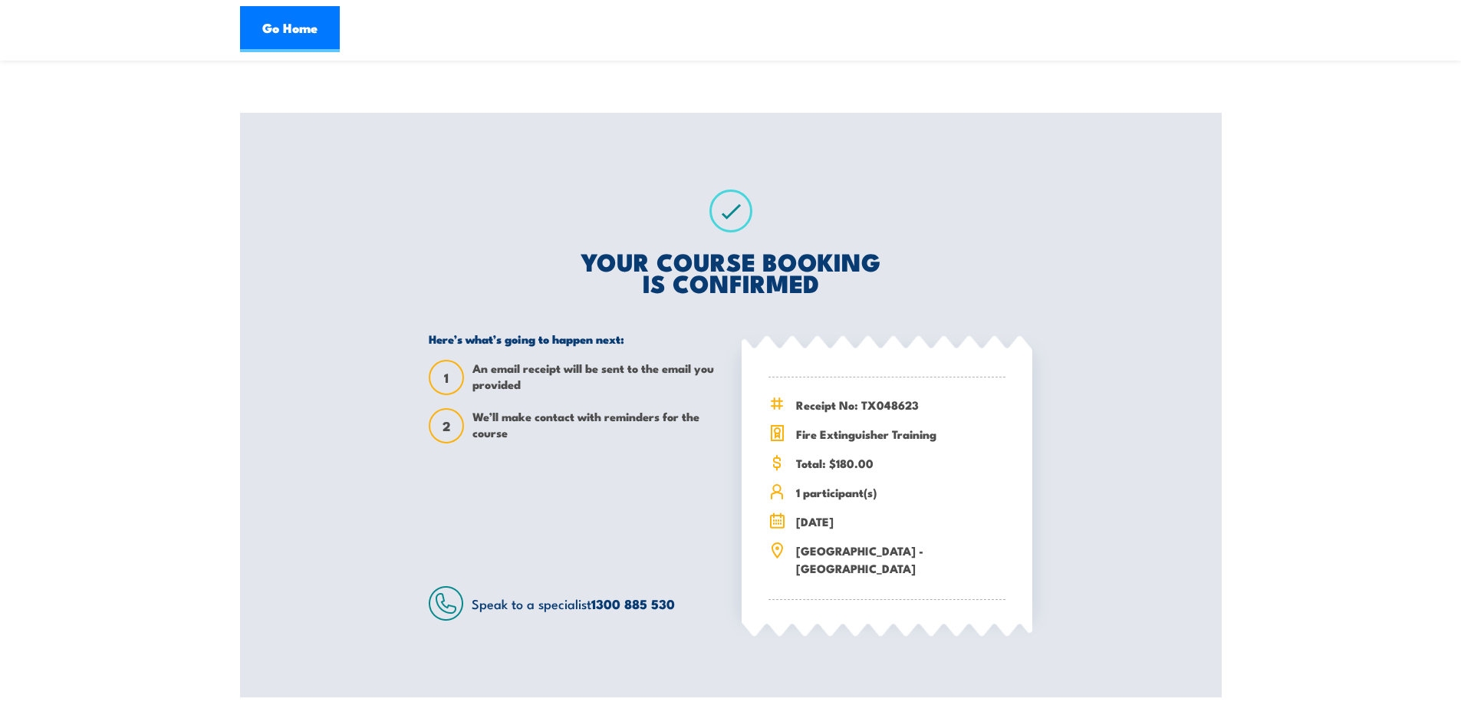
click at [822, 430] on span "Fire Extinguisher Training" at bounding box center [900, 434] width 209 height 18
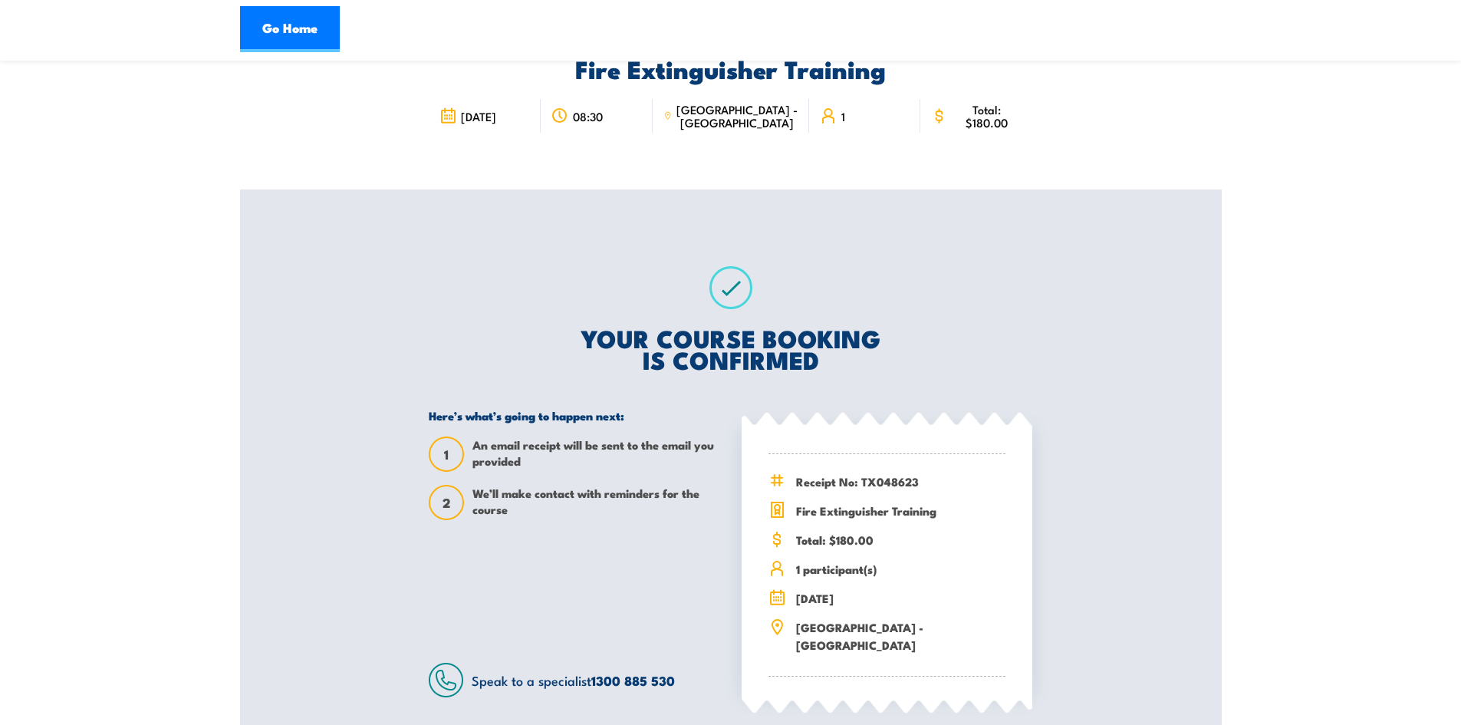
scroll to position [0, 0]
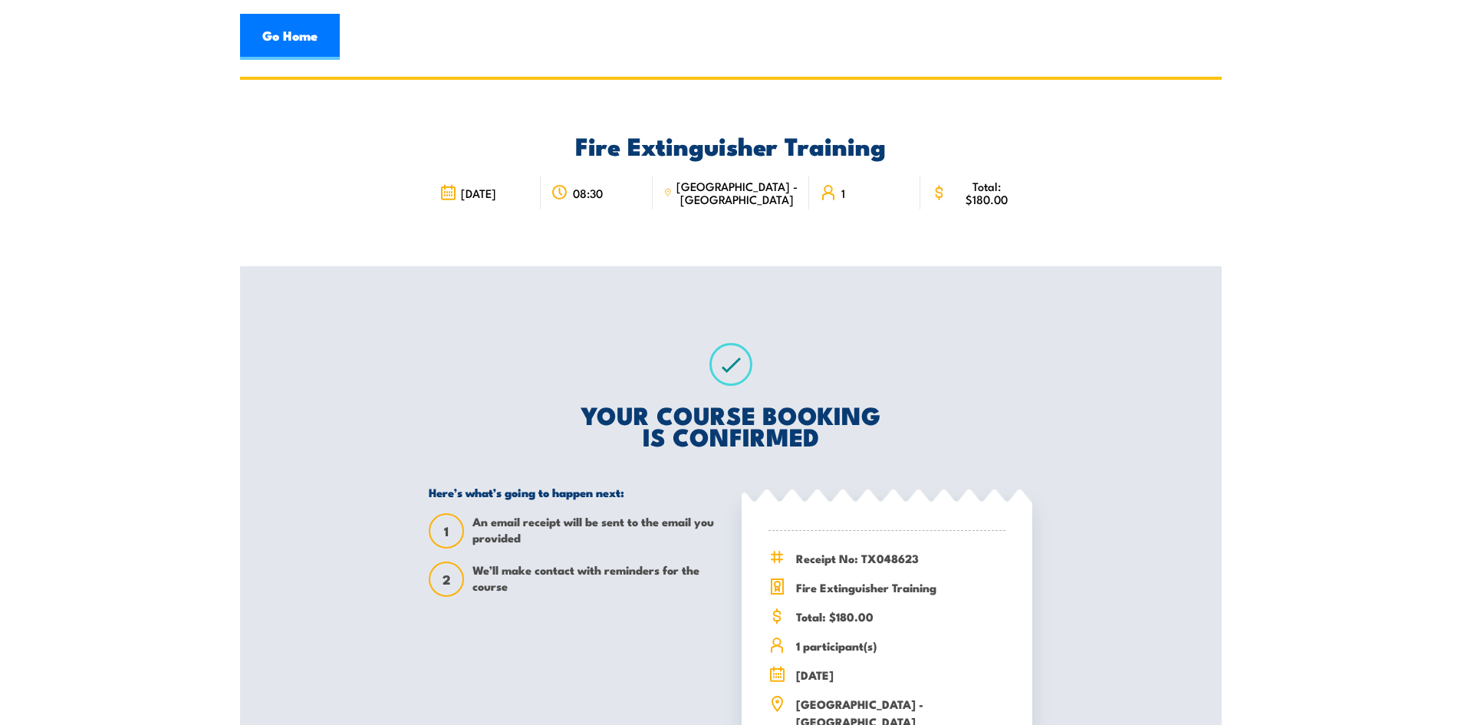
click at [778, 153] on h2 "Fire Extinguisher Training" at bounding box center [731, 144] width 604 height 21
